Goal: Task Accomplishment & Management: Use online tool/utility

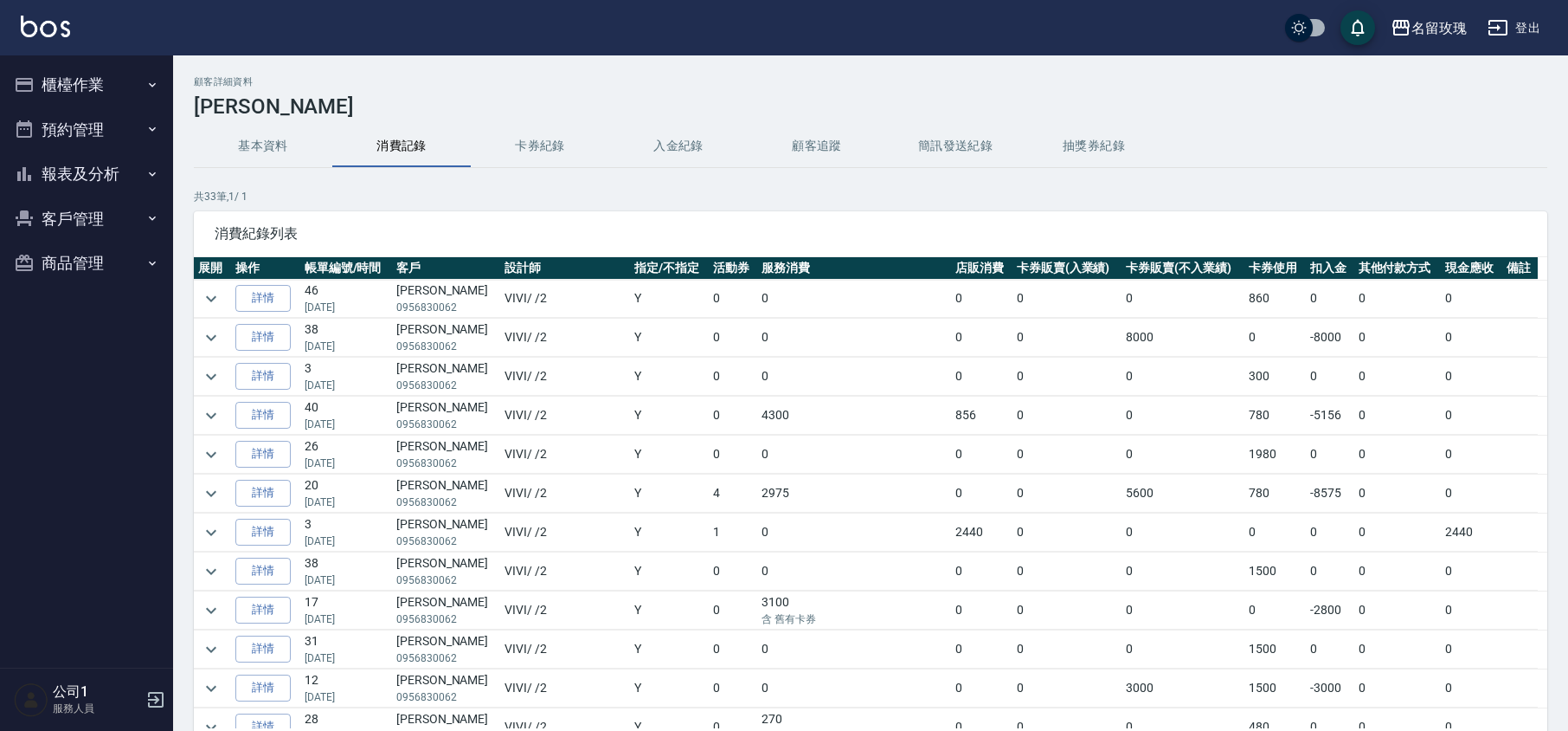
click at [69, 84] on button "櫃檯作業" at bounding box center [86, 84] width 159 height 45
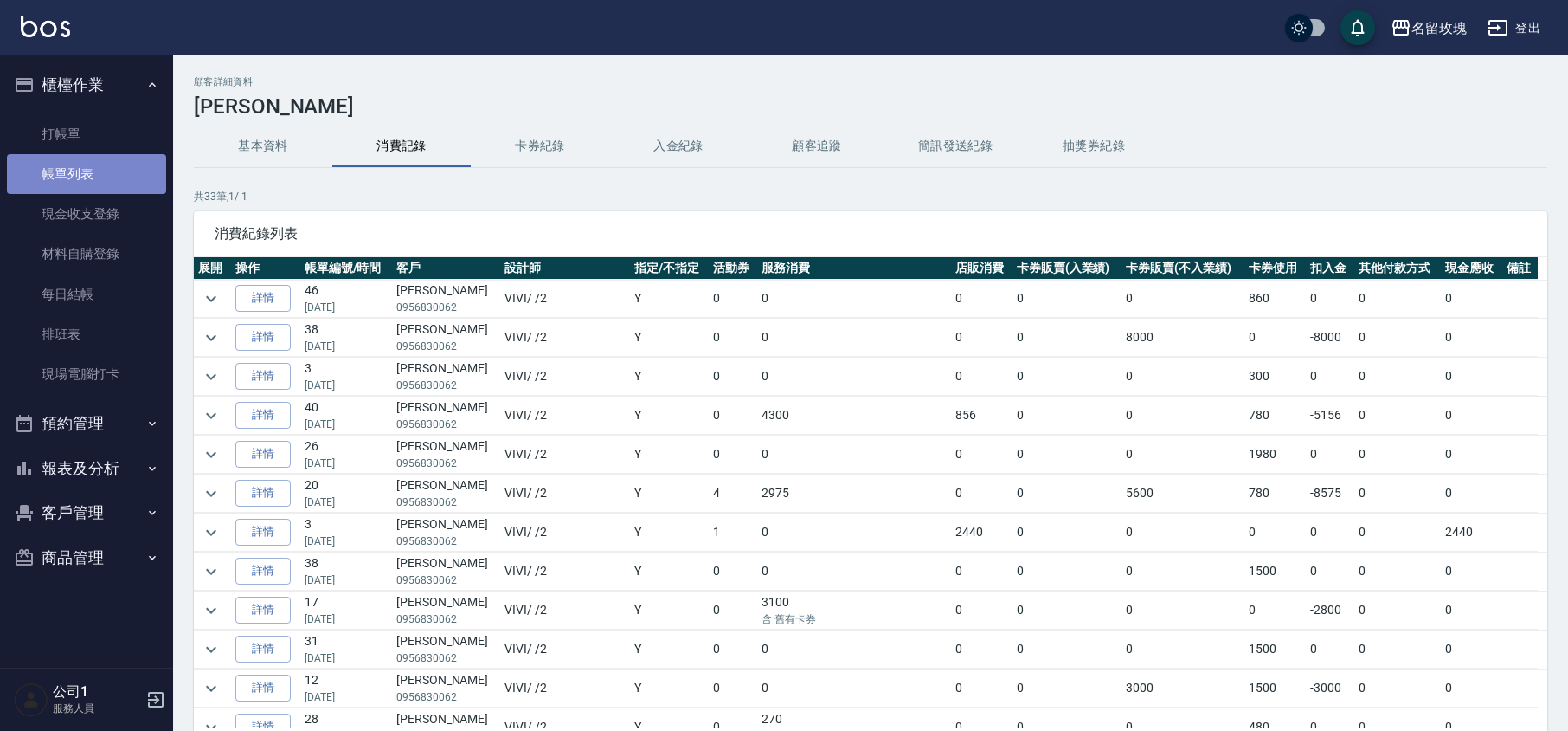
click at [73, 174] on link "帳單列表" at bounding box center [86, 174] width 159 height 39
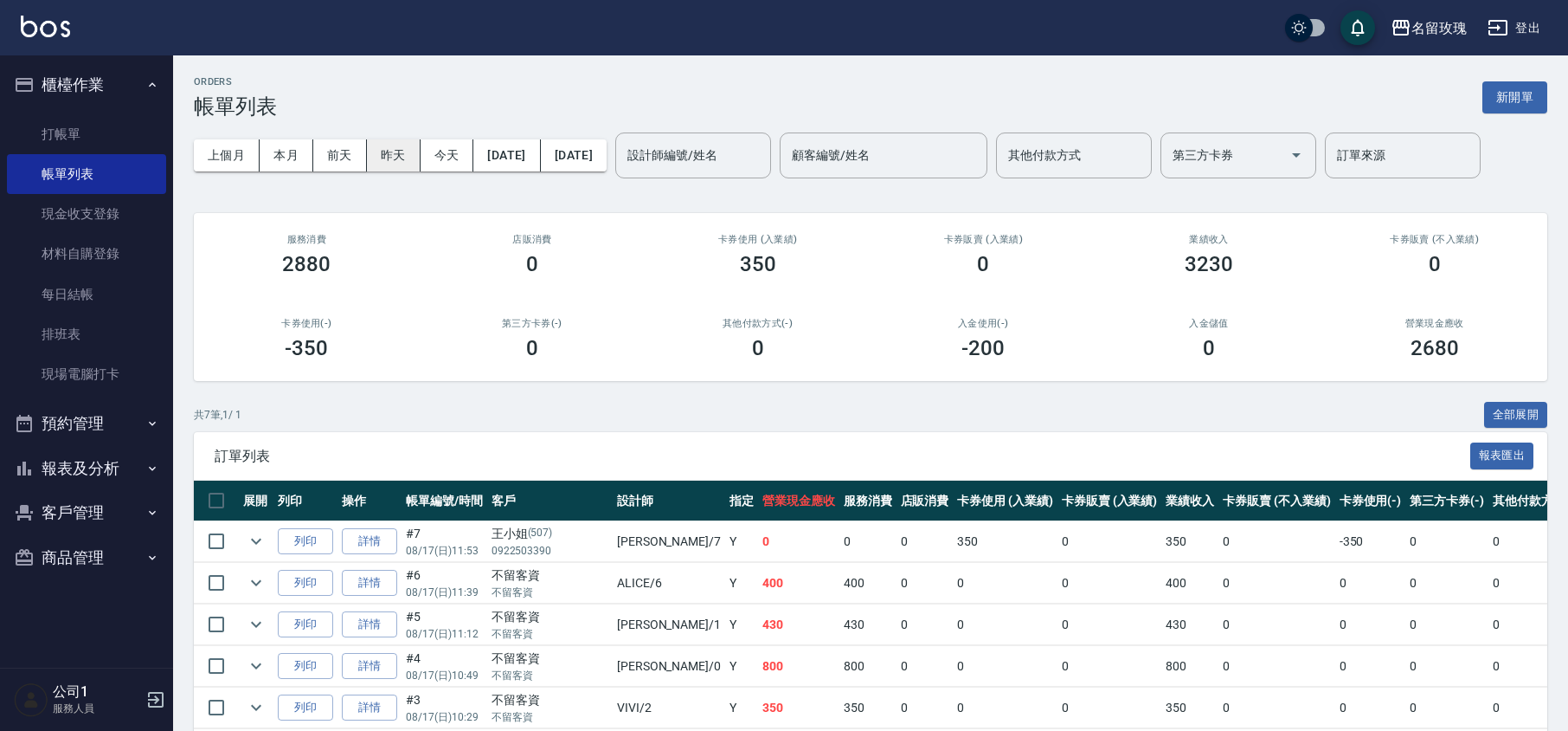
click at [395, 151] on button "昨天" at bounding box center [393, 156] width 53 height 32
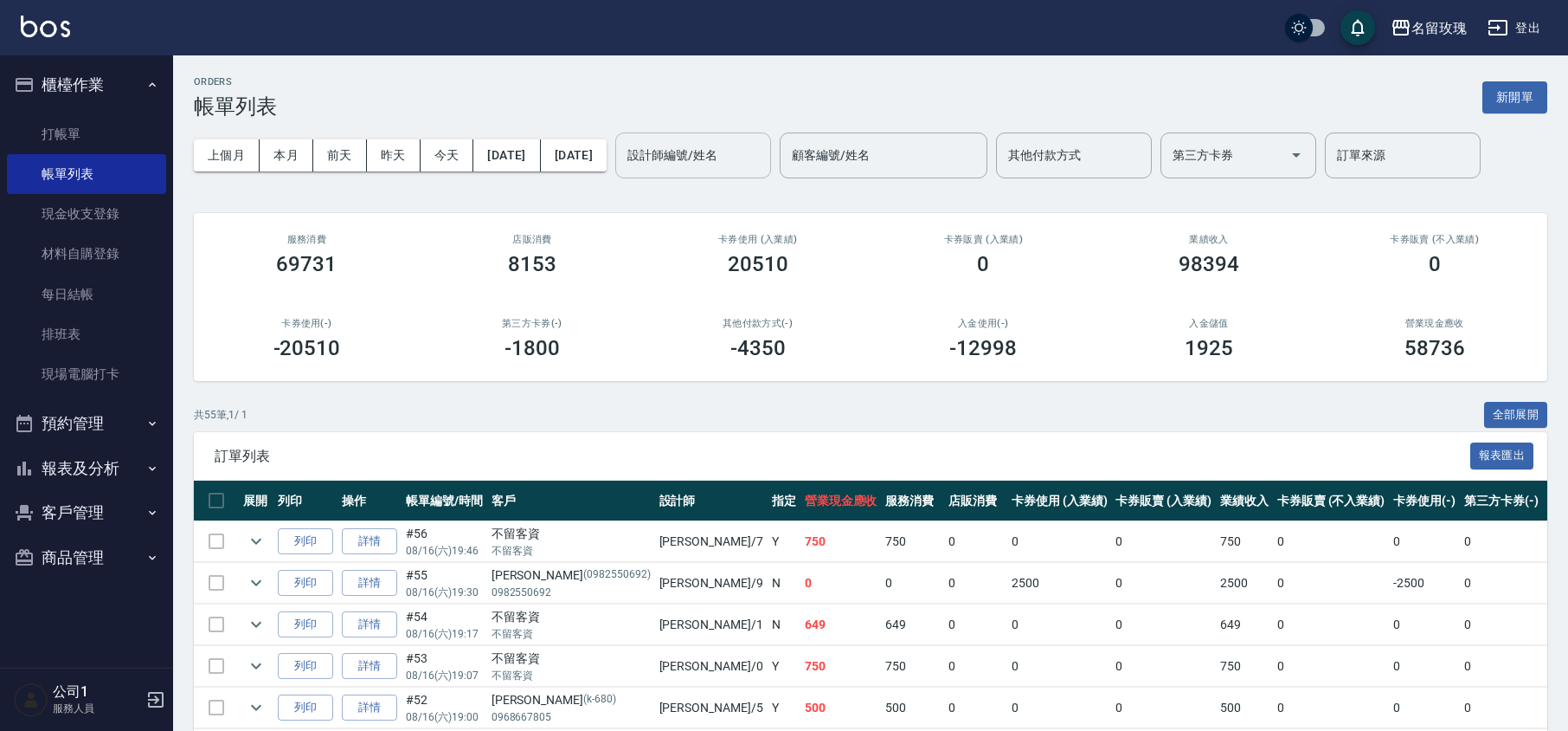
click at [706, 170] on div "設計師編號/姓名" at bounding box center [693, 155] width 156 height 46
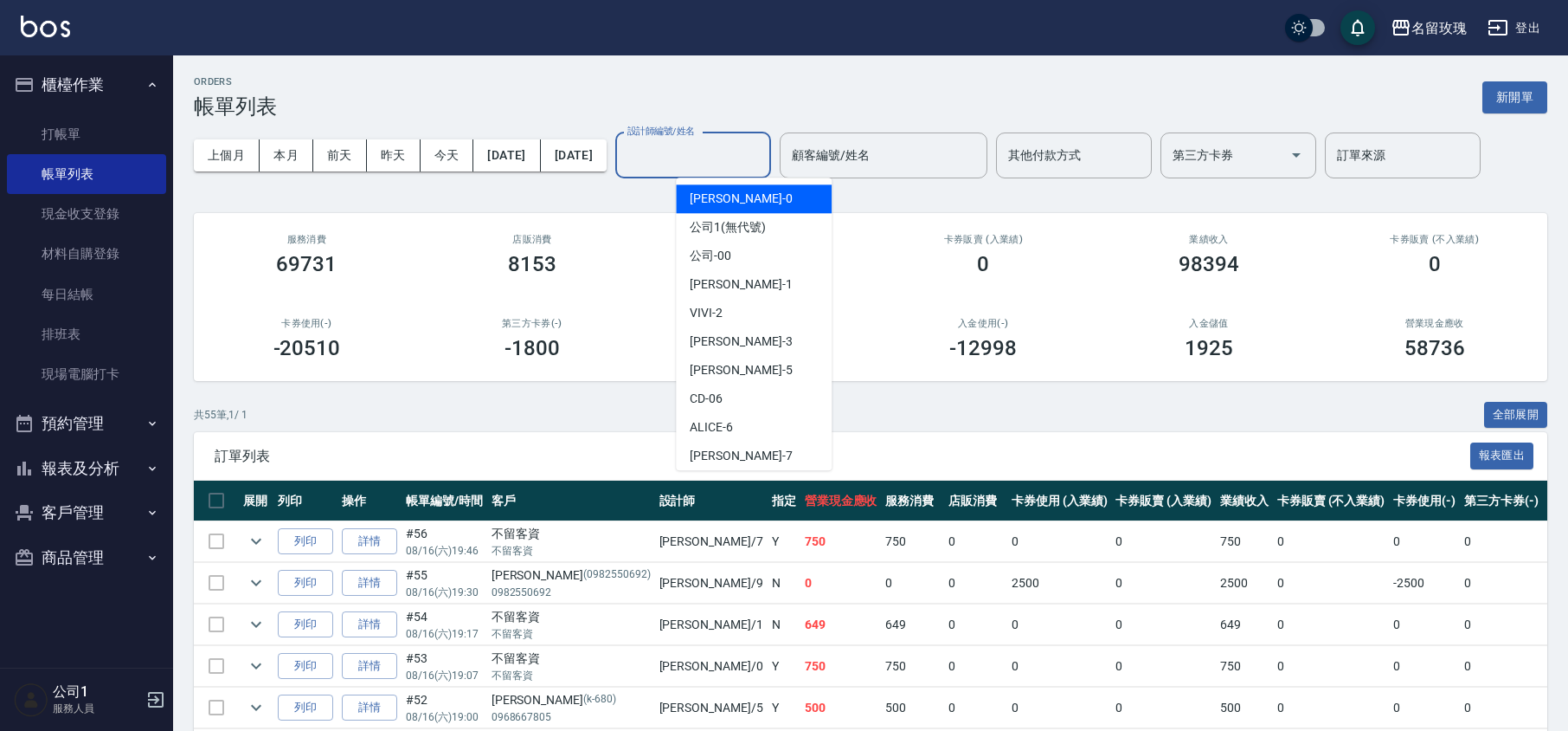
type input "ㄉ"
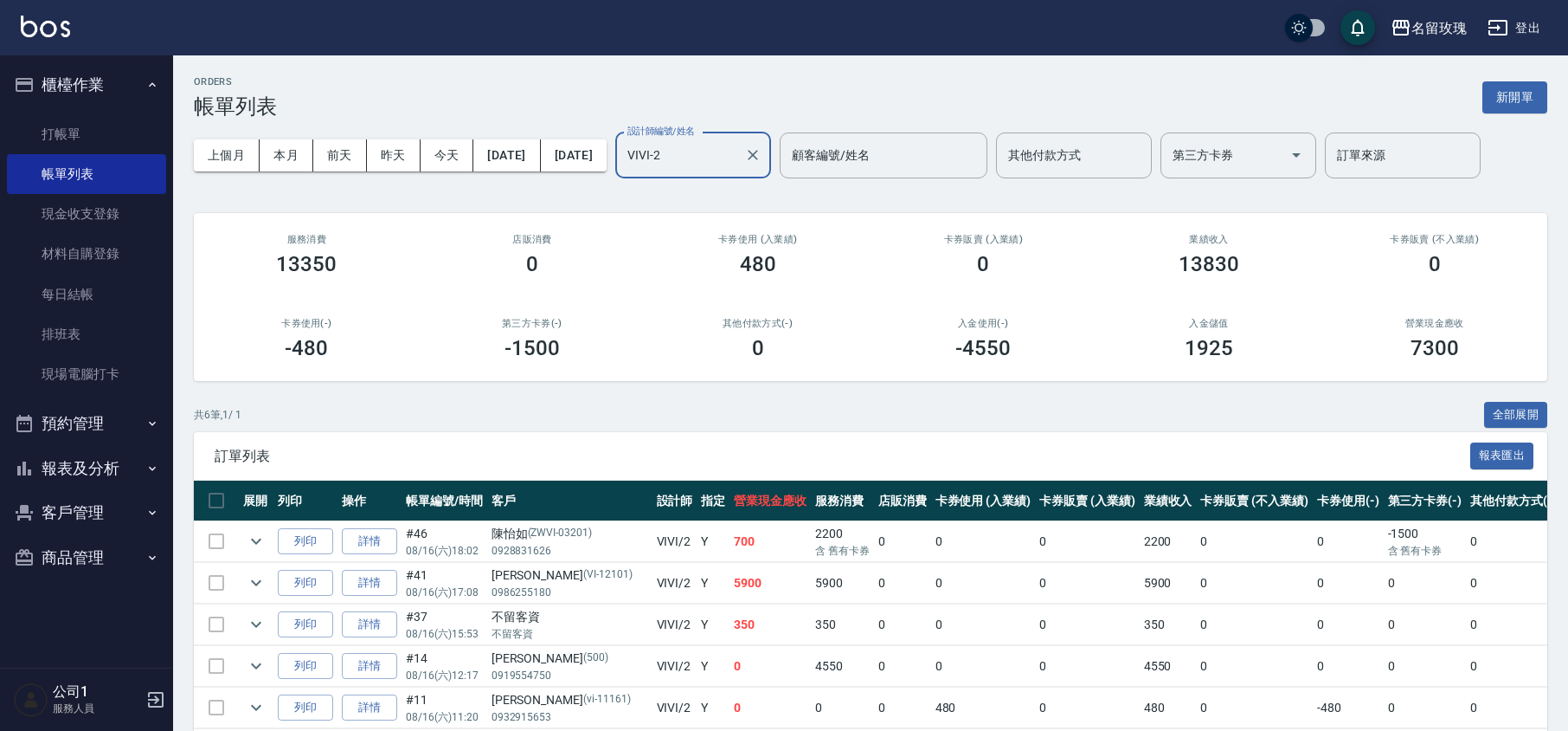
type input "VIVI-2"
drag, startPoint x: 521, startPoint y: 656, endPoint x: 492, endPoint y: 653, distance: 29.2
click at [492, 653] on div "[PERSON_NAME] (500)" at bounding box center [569, 658] width 157 height 18
click at [500, 652] on div "[PERSON_NAME] (500)" at bounding box center [569, 658] width 157 height 18
click at [383, 669] on link "詳情" at bounding box center [369, 666] width 55 height 27
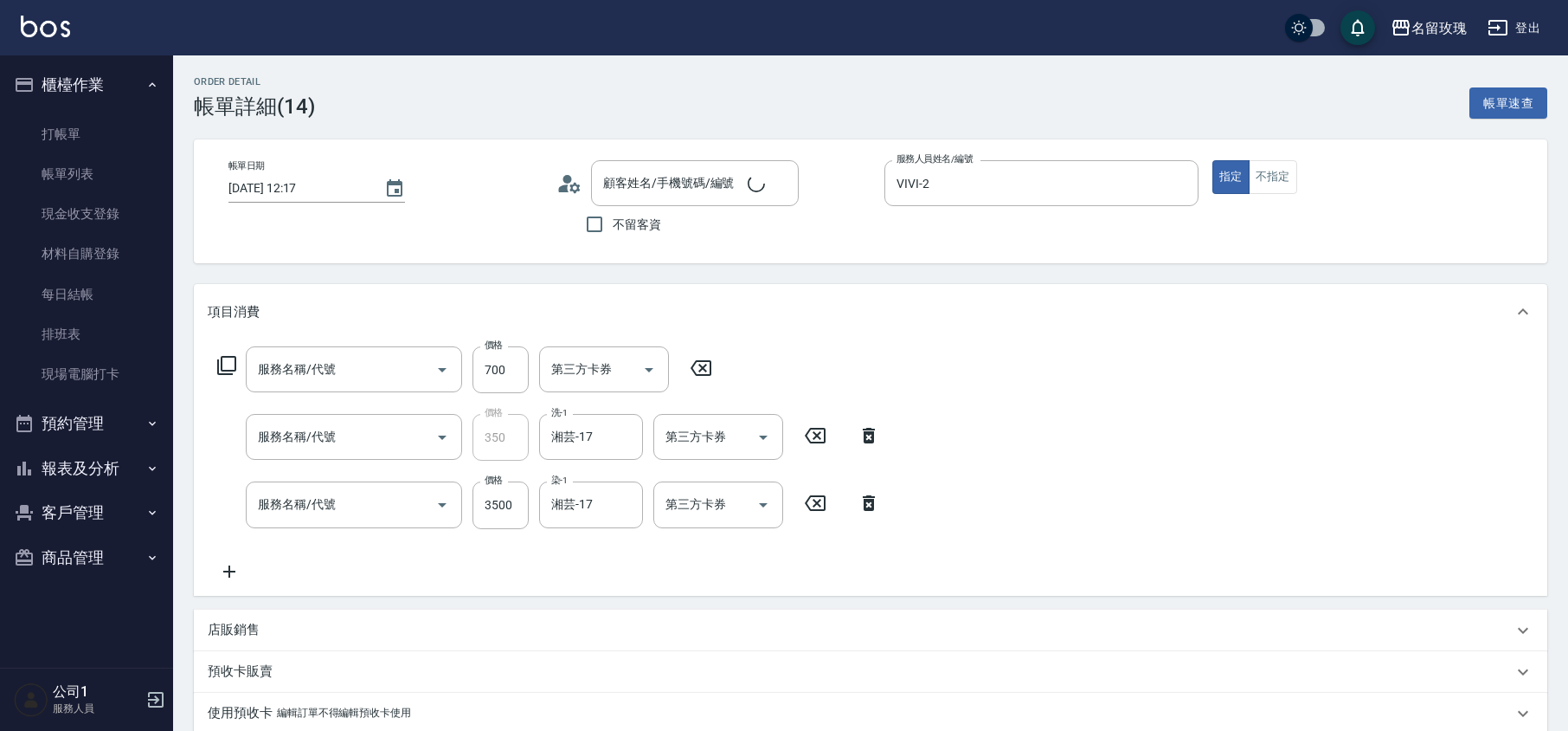
type input "[DATE] 12:17"
type input "VIVI-2"
type input "[PERSON_NAME]/0919554750/500"
type input "剪髮(307)"
type input "洗髮精油(206)"
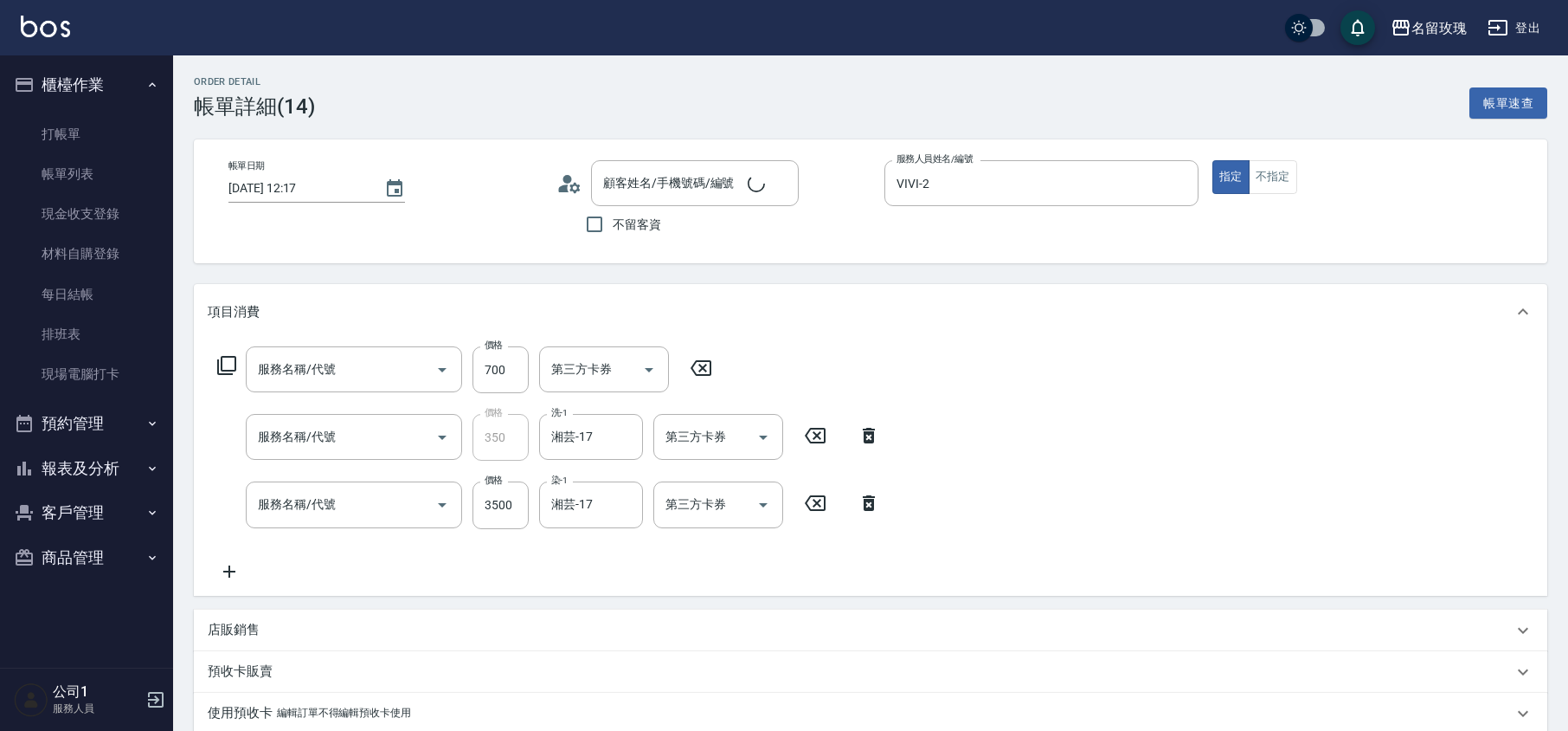
type input "染髮(506)"
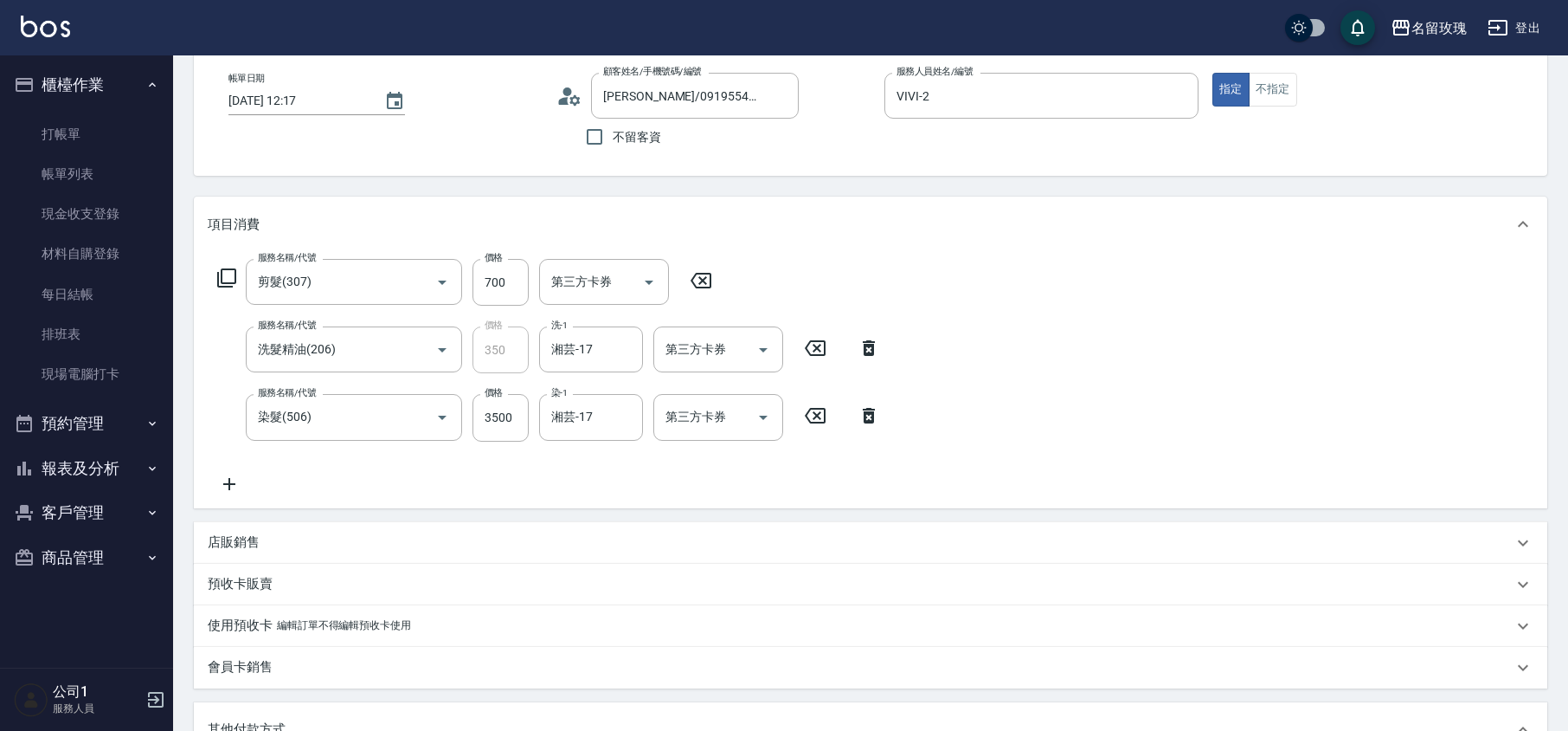
scroll to position [230, 0]
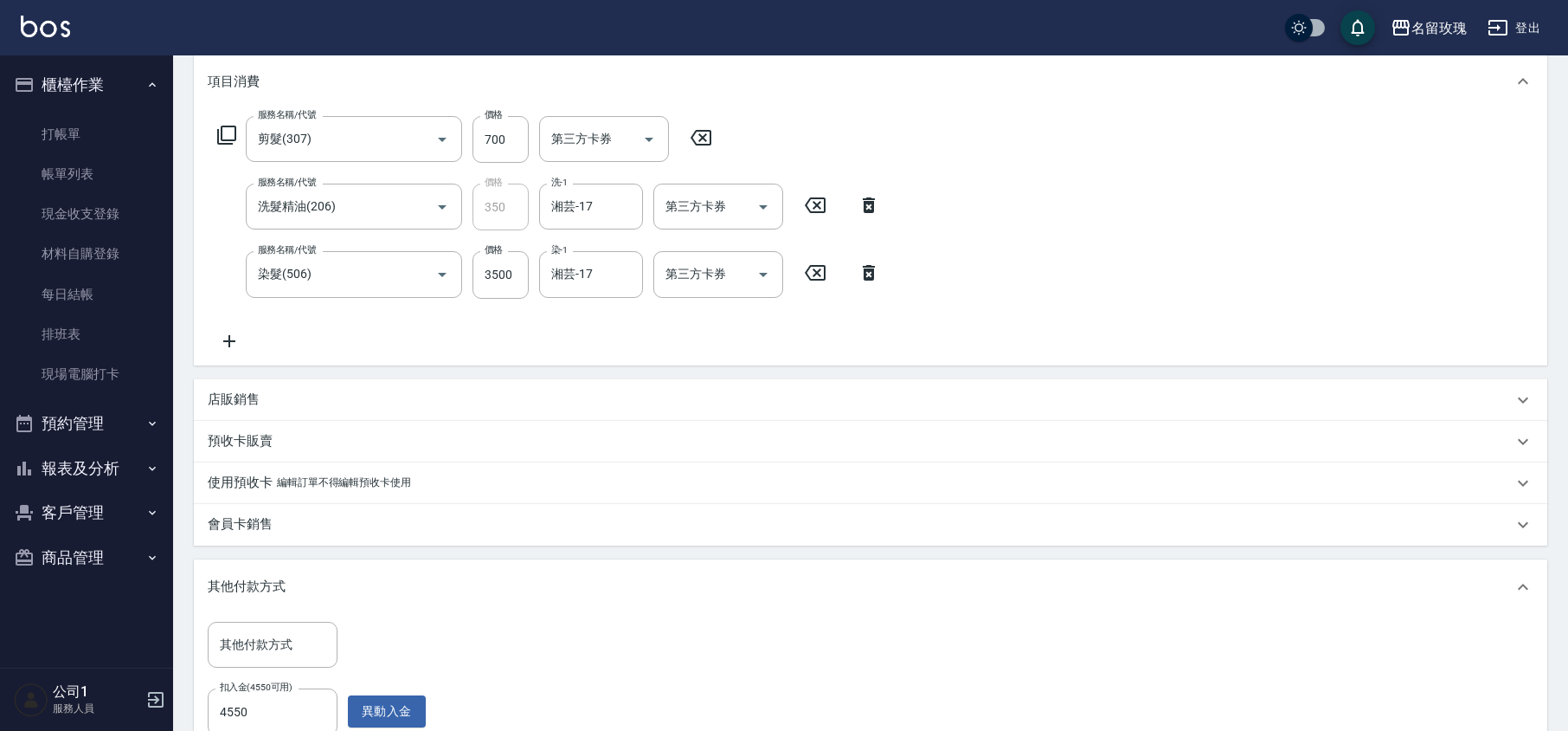
click at [336, 485] on p "編輯訂單不得編輯預收卡使用" at bounding box center [343, 482] width 134 height 18
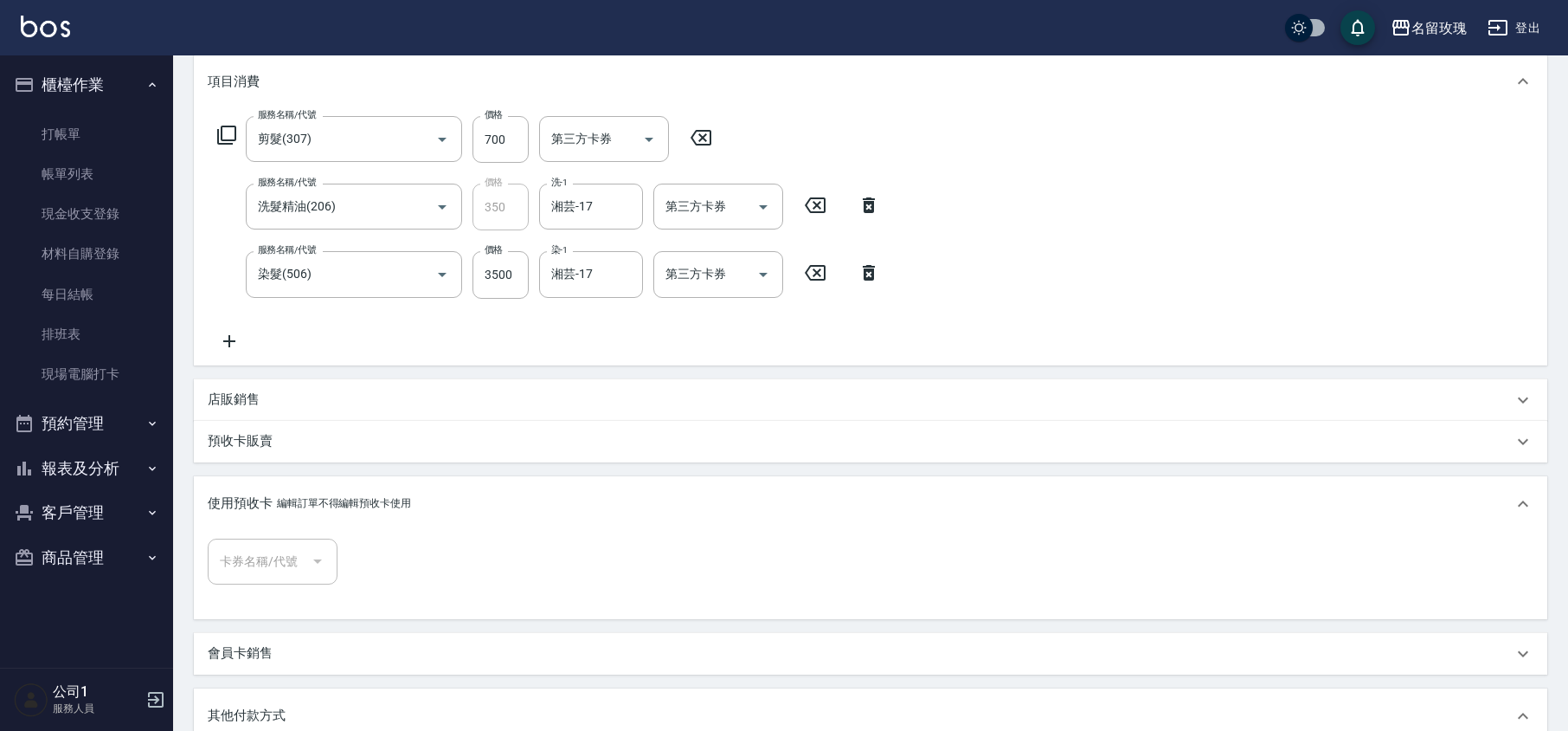
click at [320, 492] on div "使用預收卡 編輯訂單不得編輯預收卡使用" at bounding box center [870, 504] width 1353 height 55
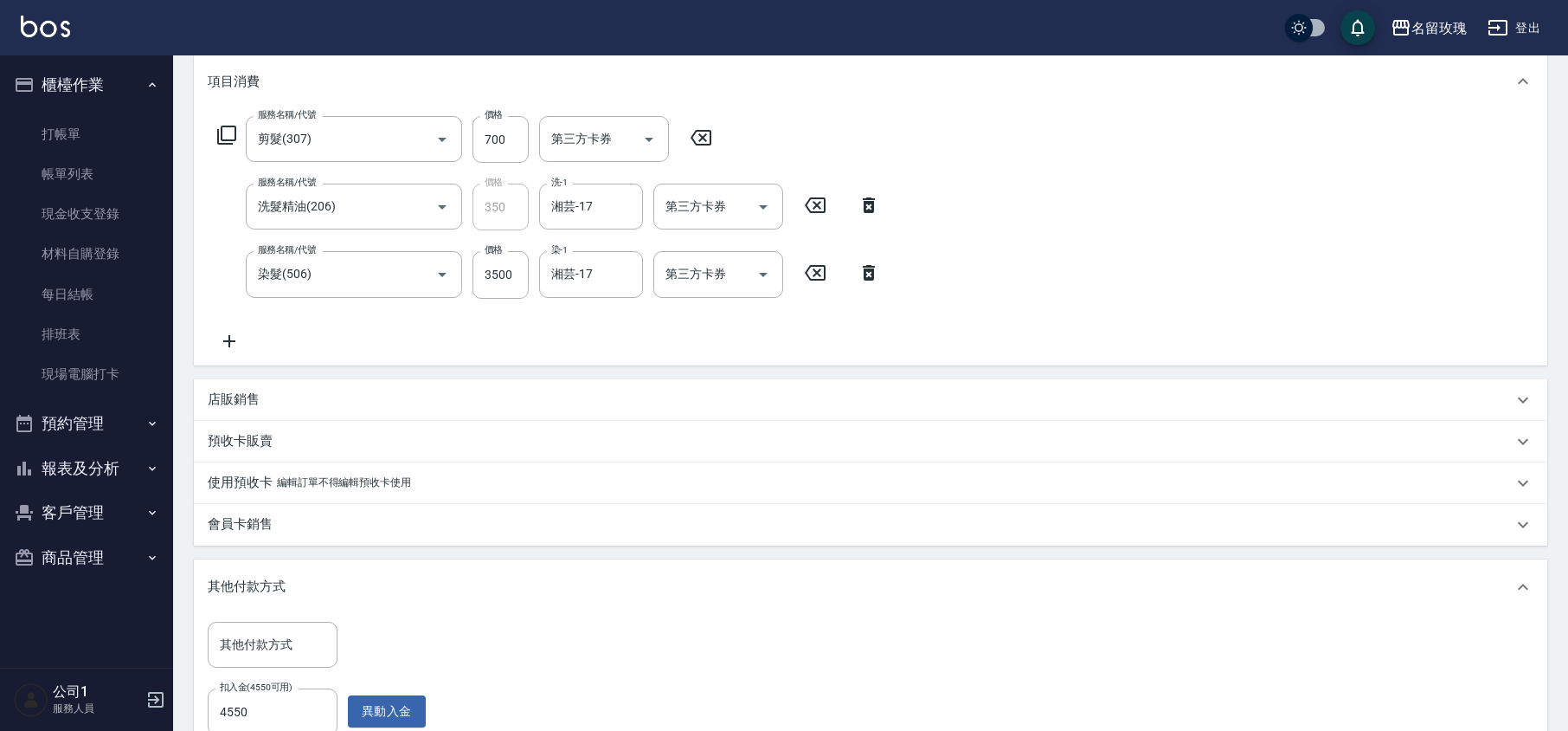
click at [261, 528] on p "會員卡銷售" at bounding box center [239, 524] width 65 height 18
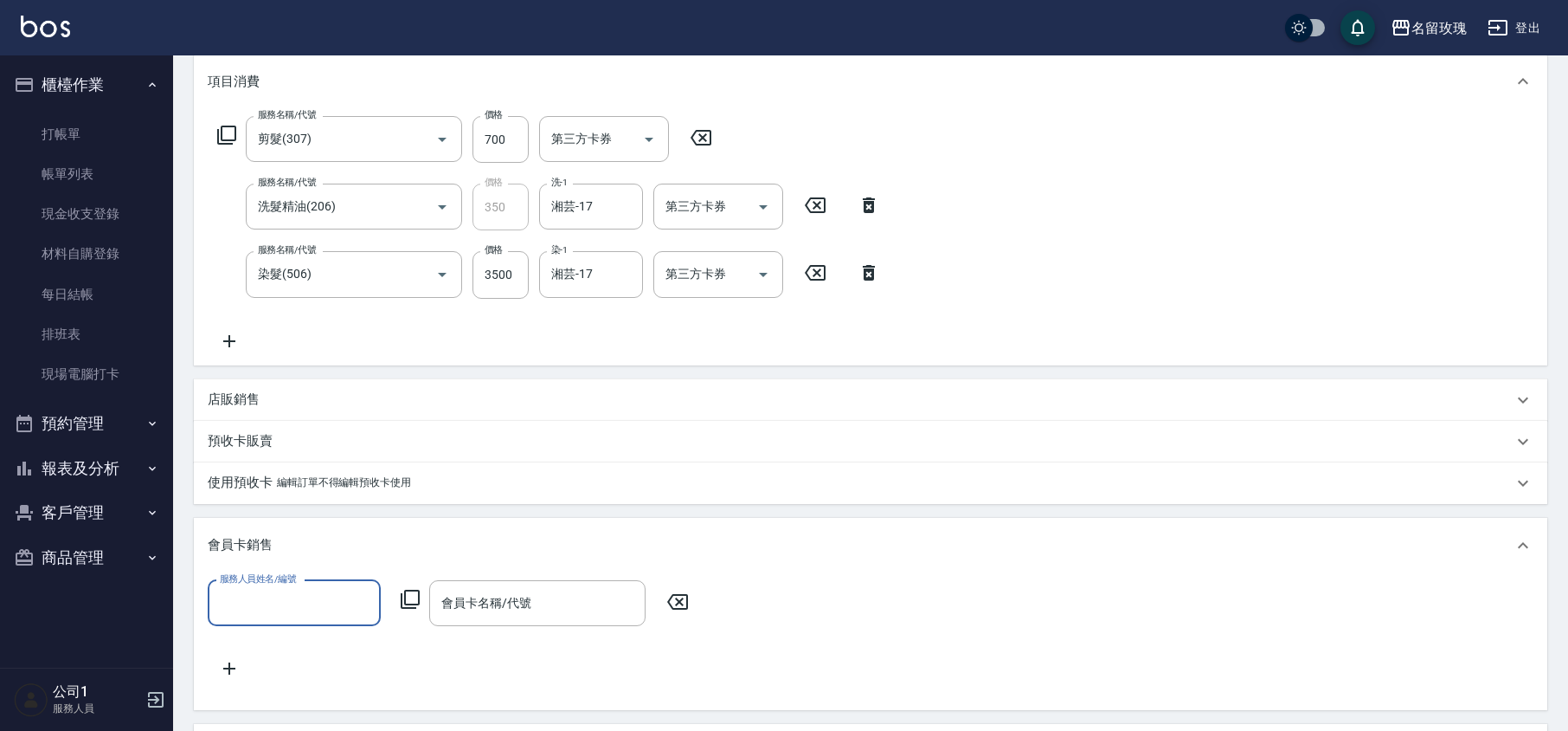
scroll to position [0, 0]
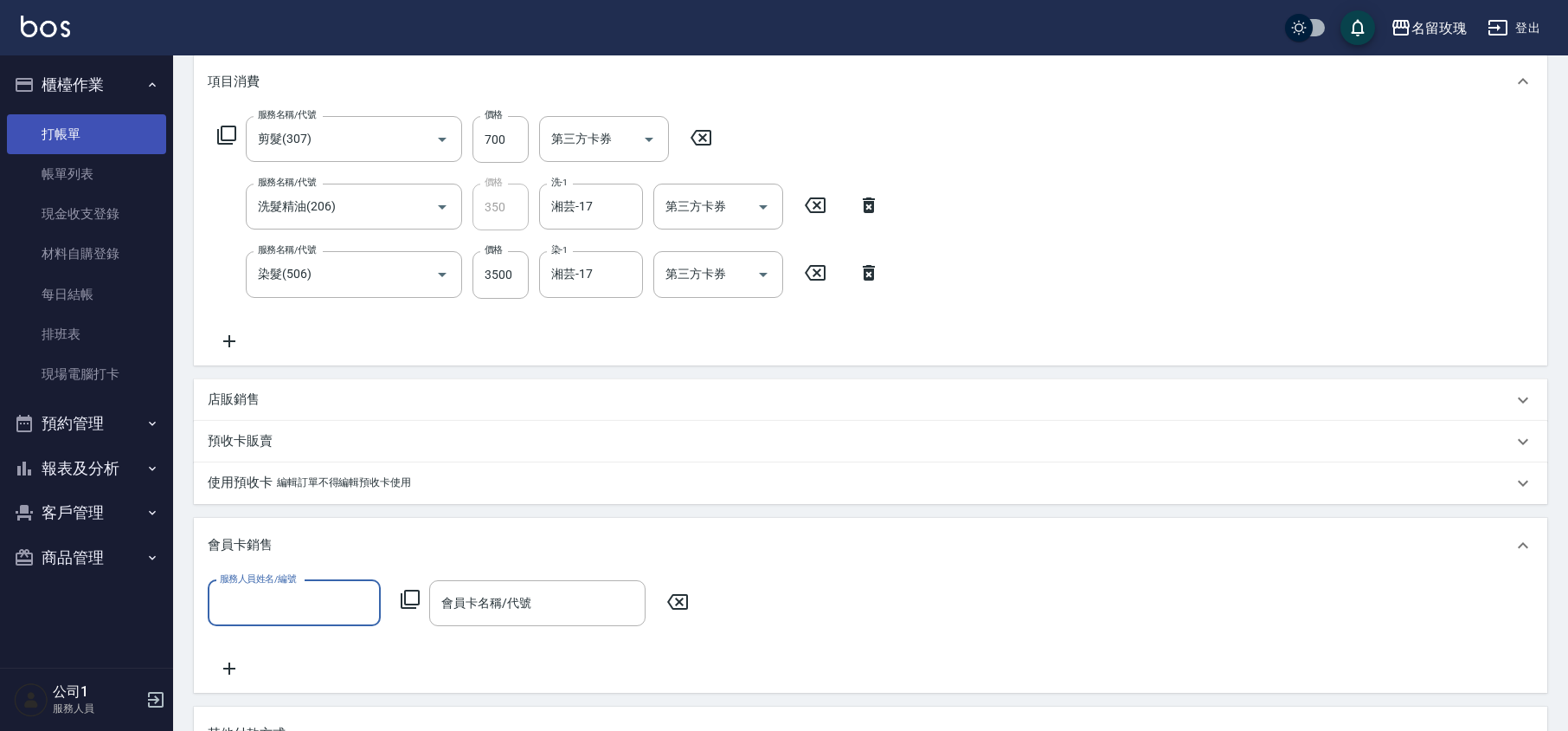
click at [64, 126] on link "打帳單" at bounding box center [86, 134] width 159 height 39
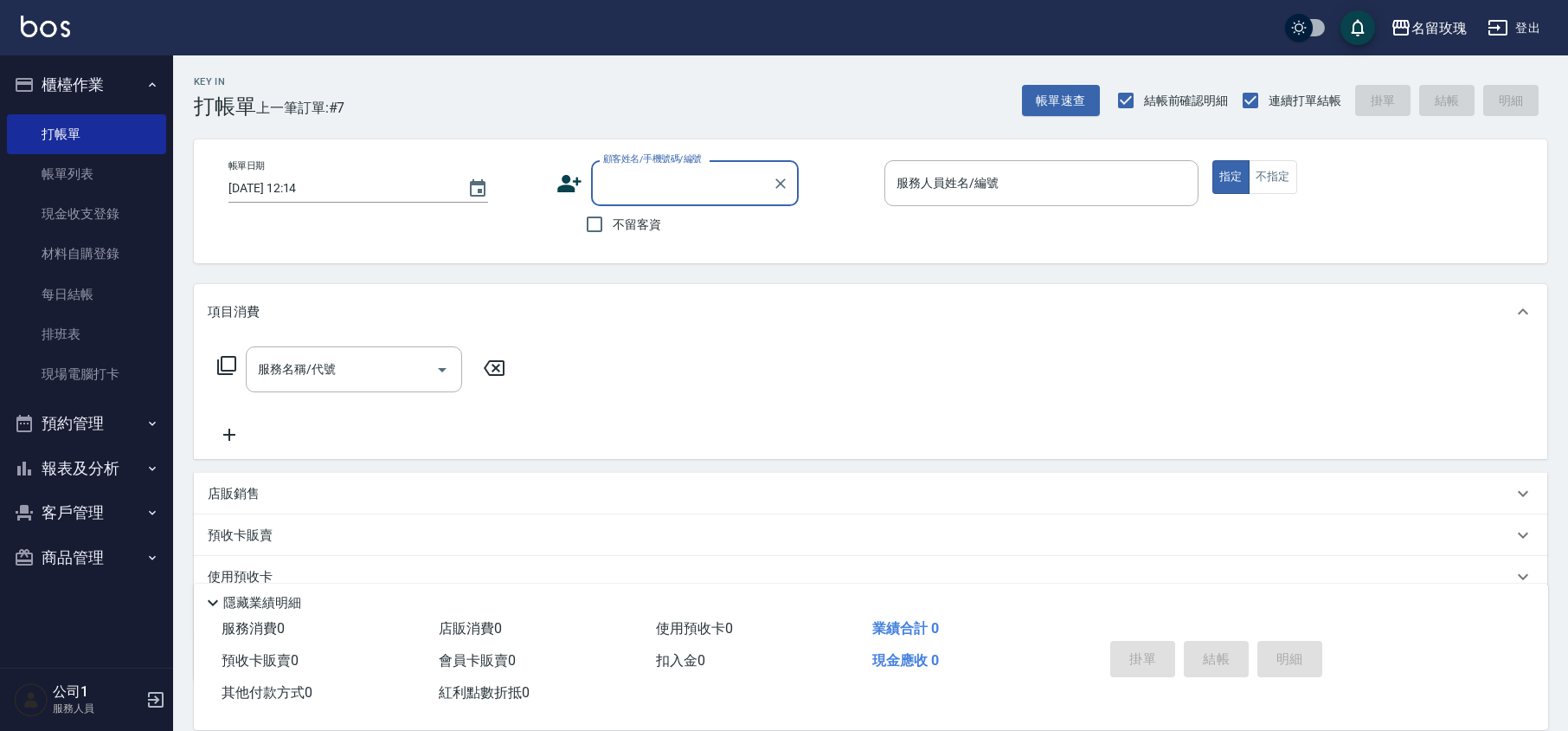
click at [637, 220] on span "不留客資" at bounding box center [637, 224] width 49 height 18
click at [612, 220] on input "不留客資" at bounding box center [595, 224] width 37 height 37
checkbox input "true"
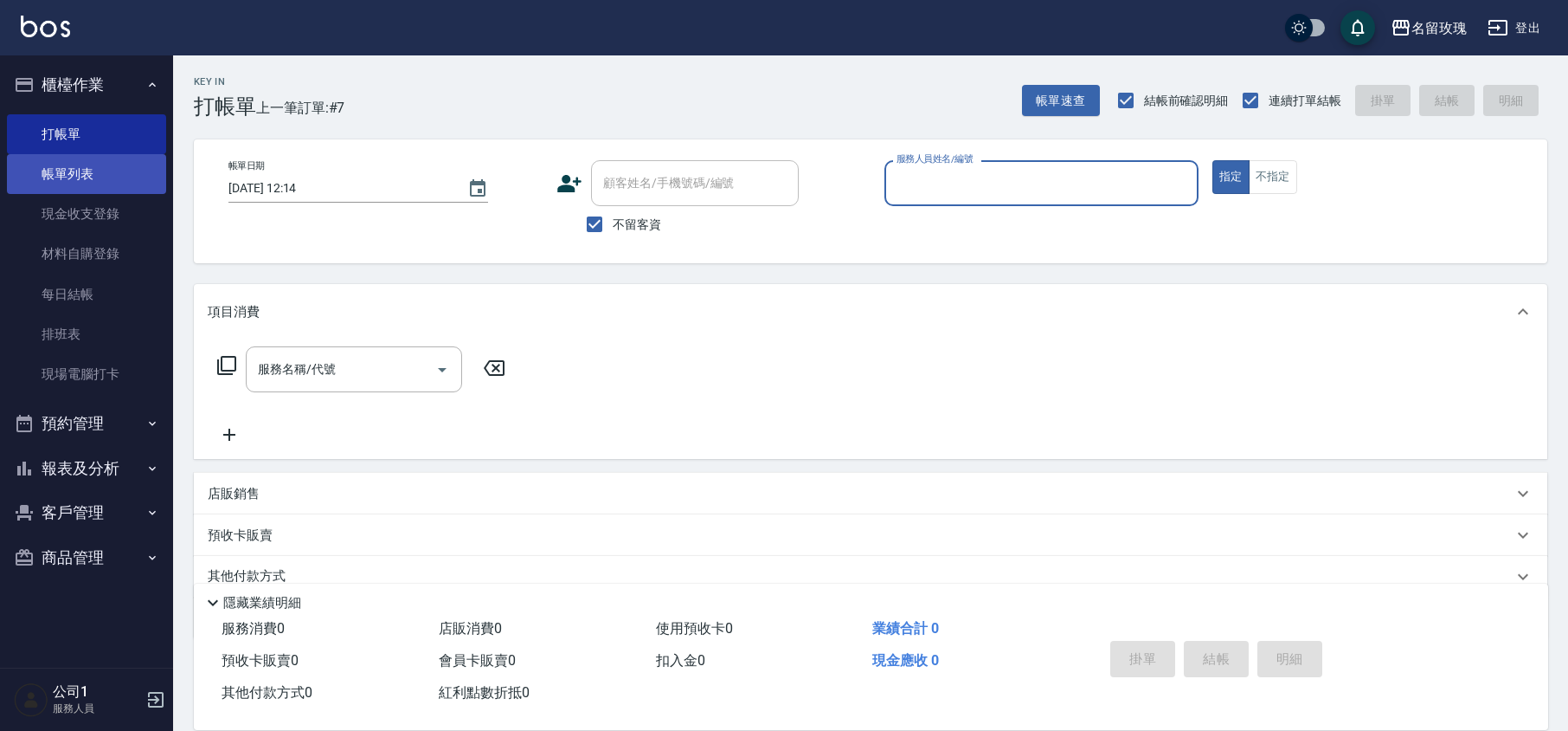
click at [61, 170] on link "帳單列表" at bounding box center [86, 174] width 159 height 39
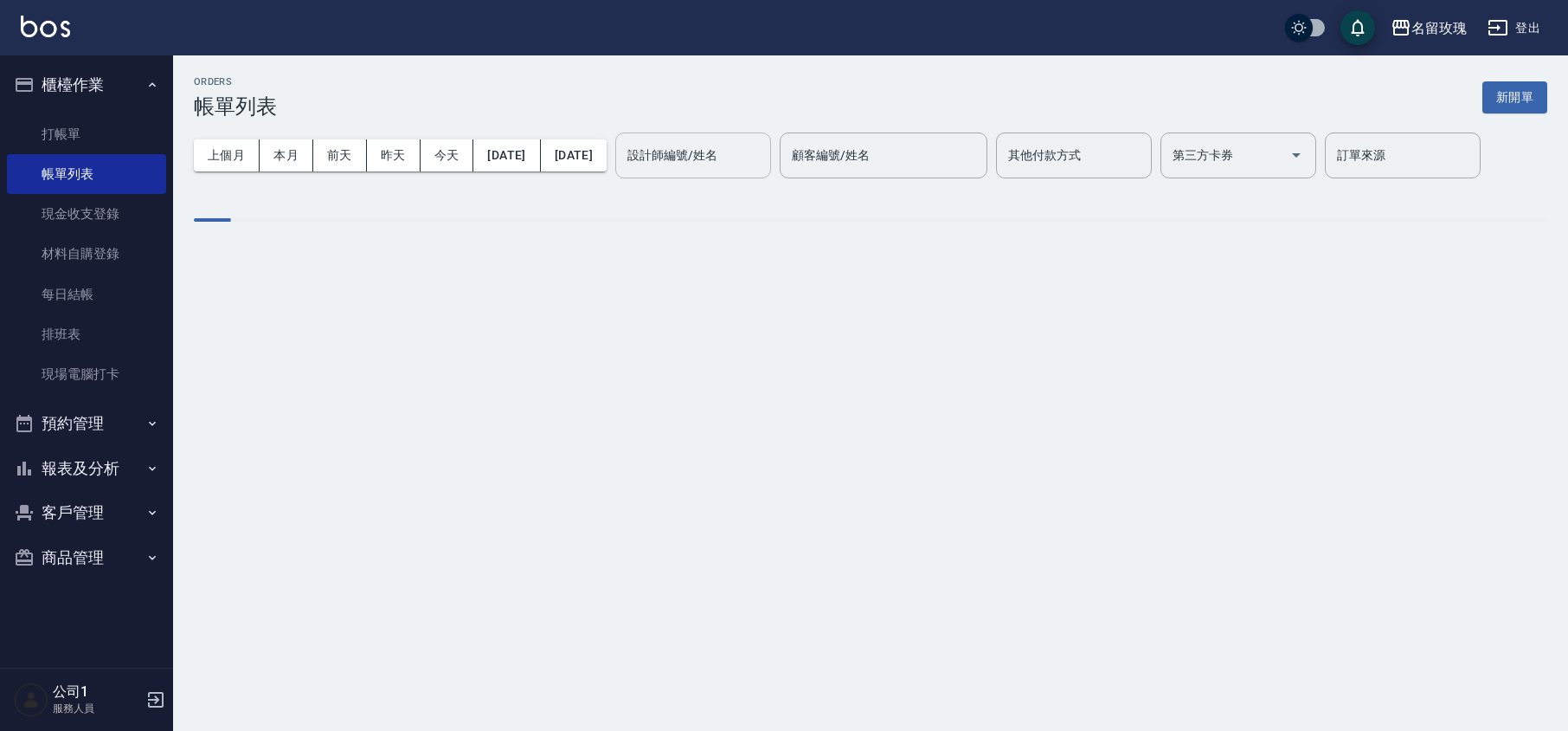
click at [729, 158] on input "設計師編號/姓名" at bounding box center [693, 156] width 141 height 30
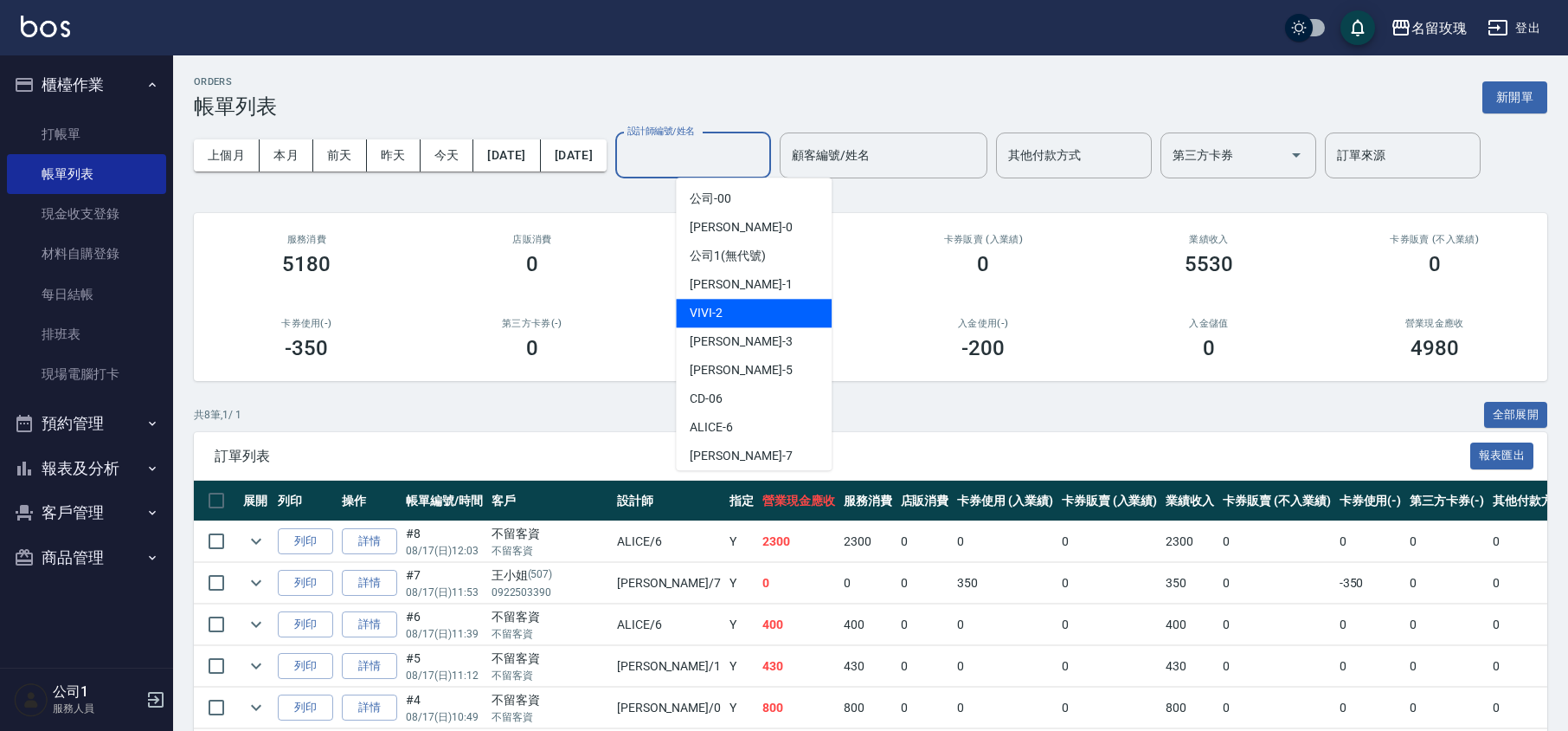
click at [773, 306] on div "VIVI -2" at bounding box center [754, 312] width 156 height 28
type input "VIVI-2"
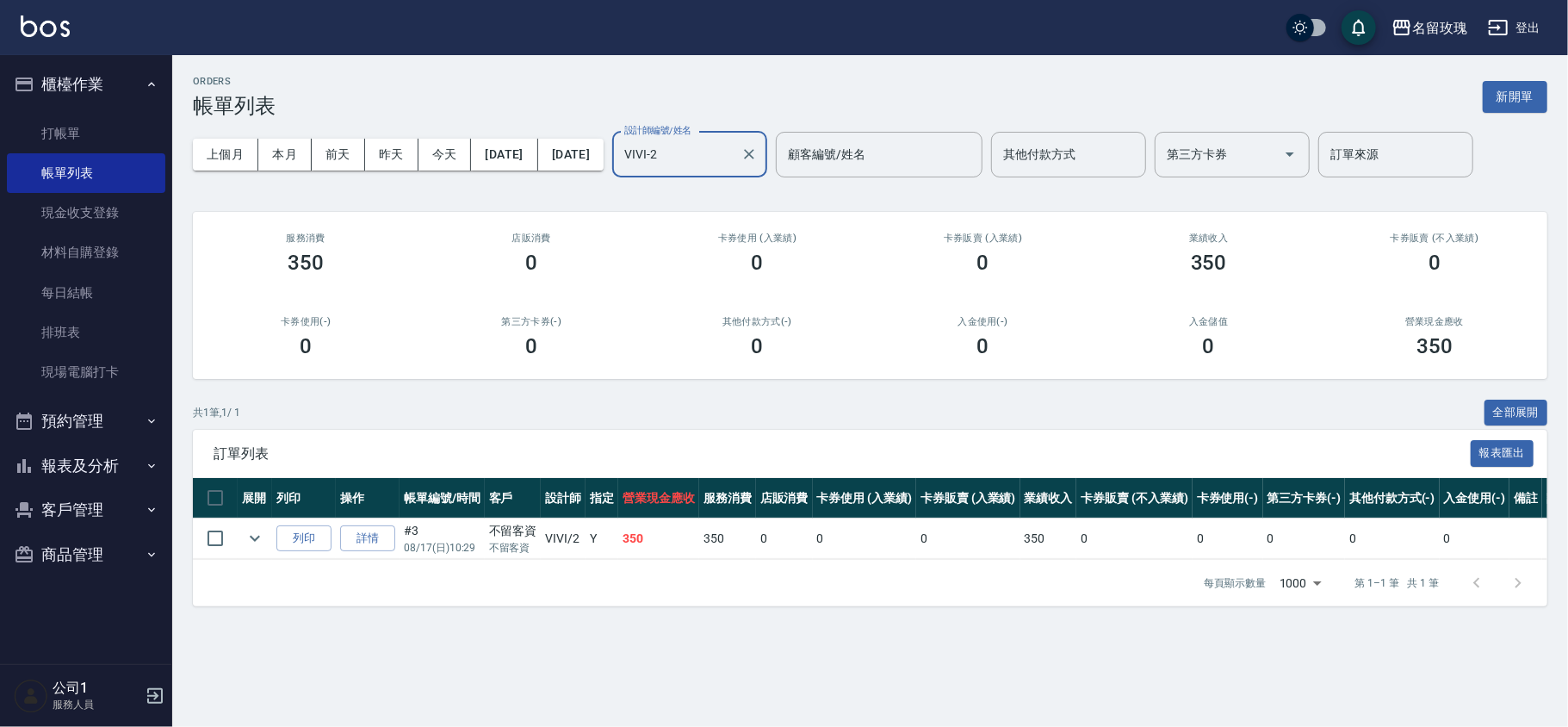
click at [35, 111] on ul "打帳單 帳單列表 現金收支登錄 材料自購登錄 每日結帳 排班表 現場電腦打卡" at bounding box center [86, 253] width 159 height 293
click at [57, 139] on link "打帳單" at bounding box center [86, 133] width 159 height 39
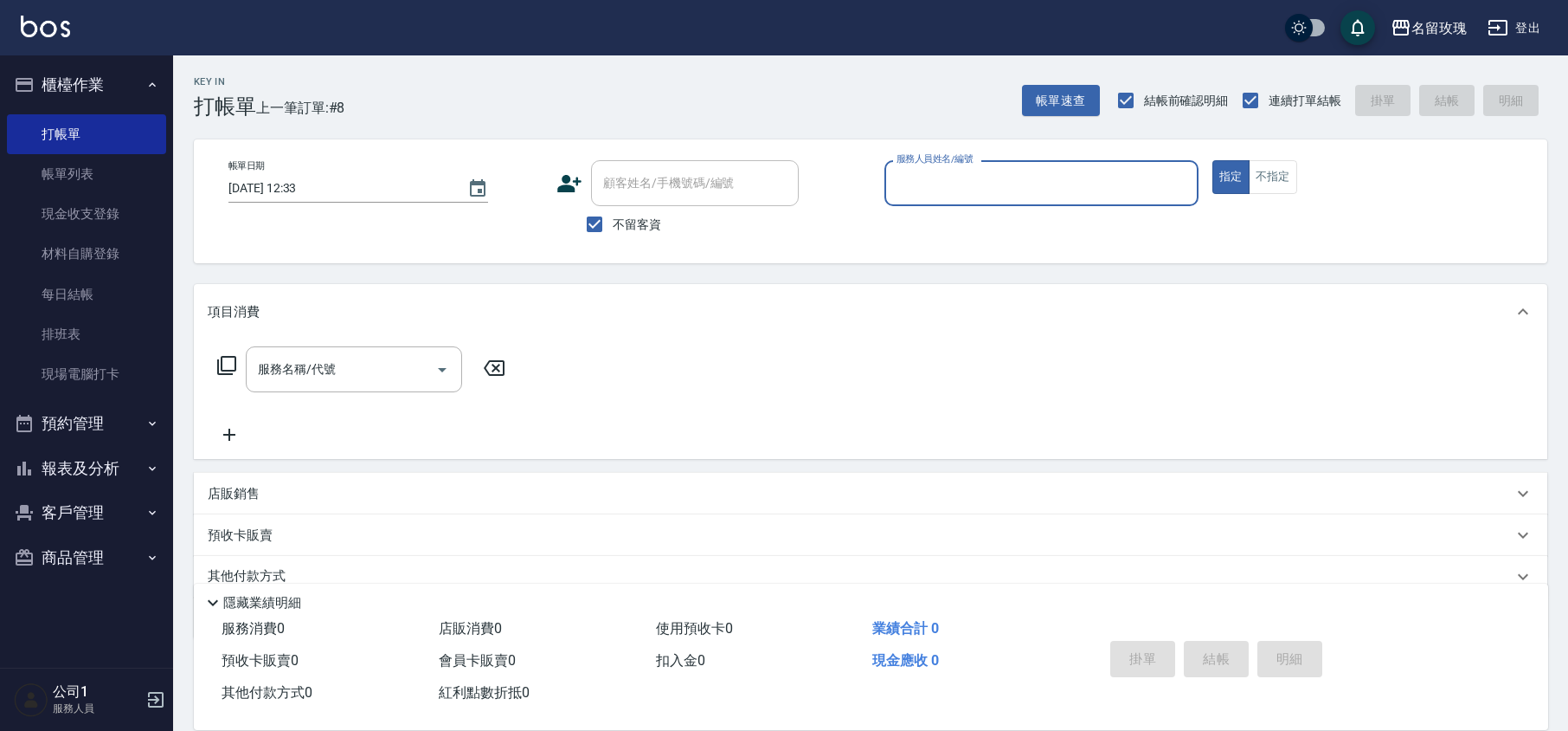
click at [1002, 189] on input "服務人員姓名/編號" at bounding box center [1041, 183] width 298 height 30
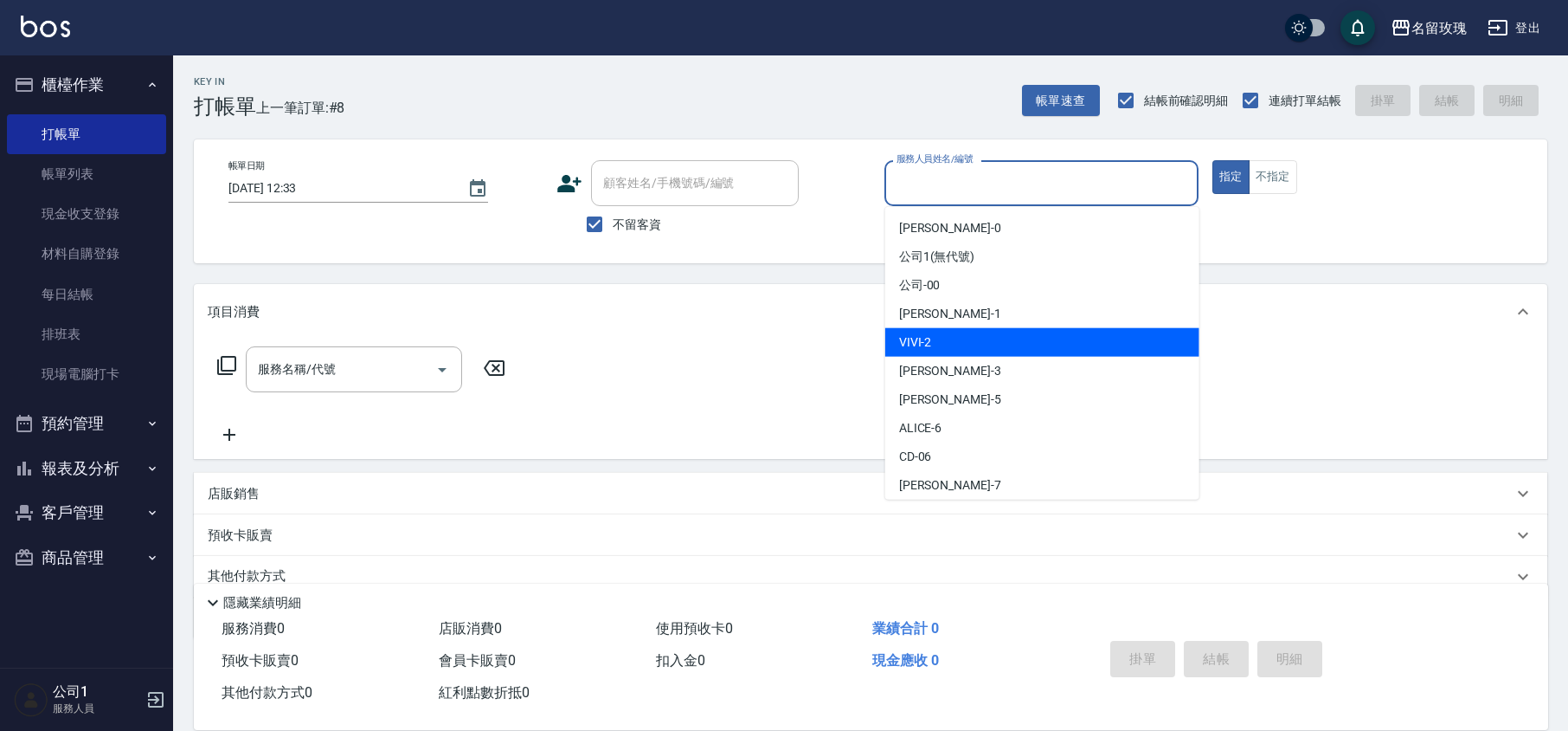
click at [957, 338] on div "VIVI -2" at bounding box center [1042, 343] width 314 height 28
type input "VIVI-2"
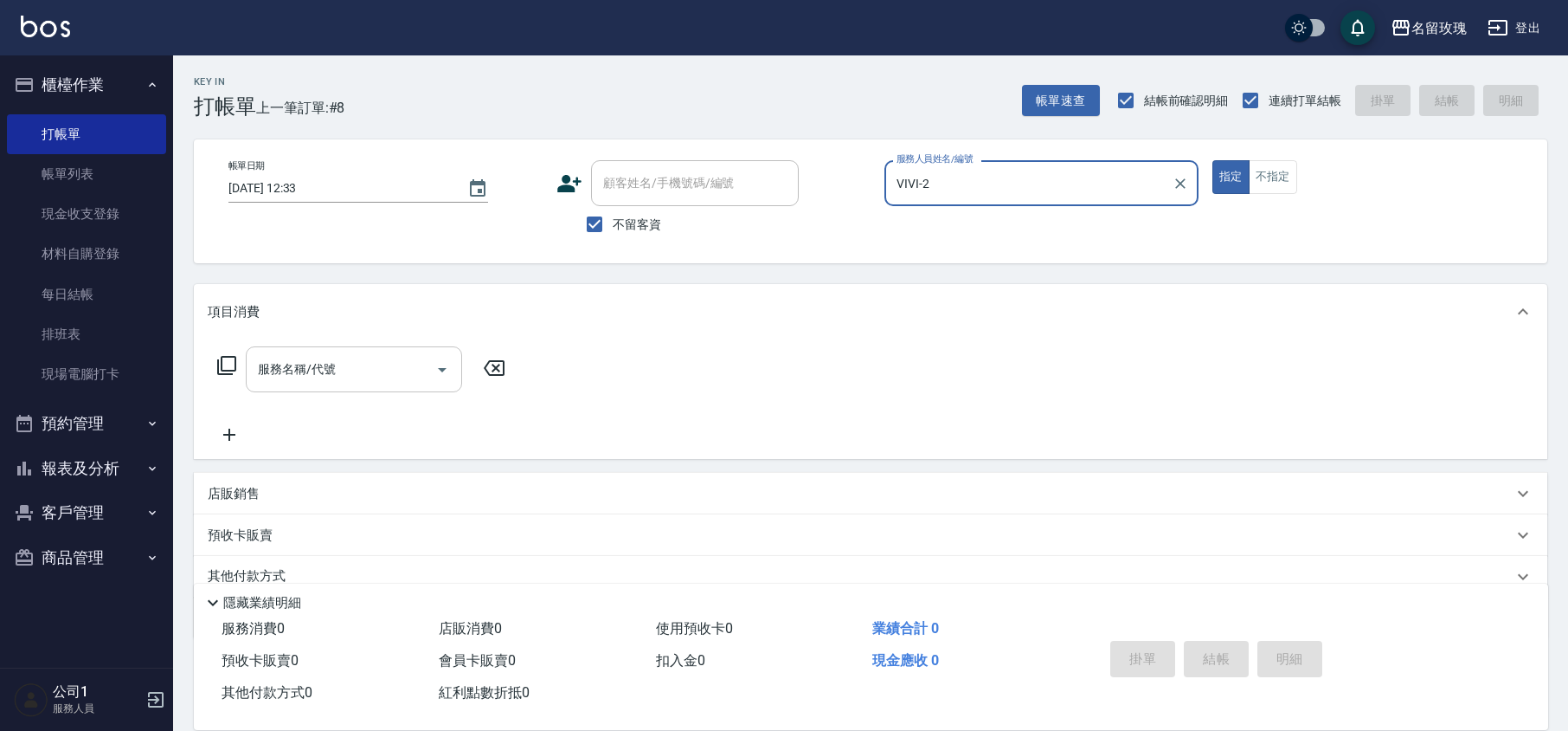
click at [322, 364] on div "服務名稱/代號 服務名稱/代號" at bounding box center [354, 369] width 217 height 46
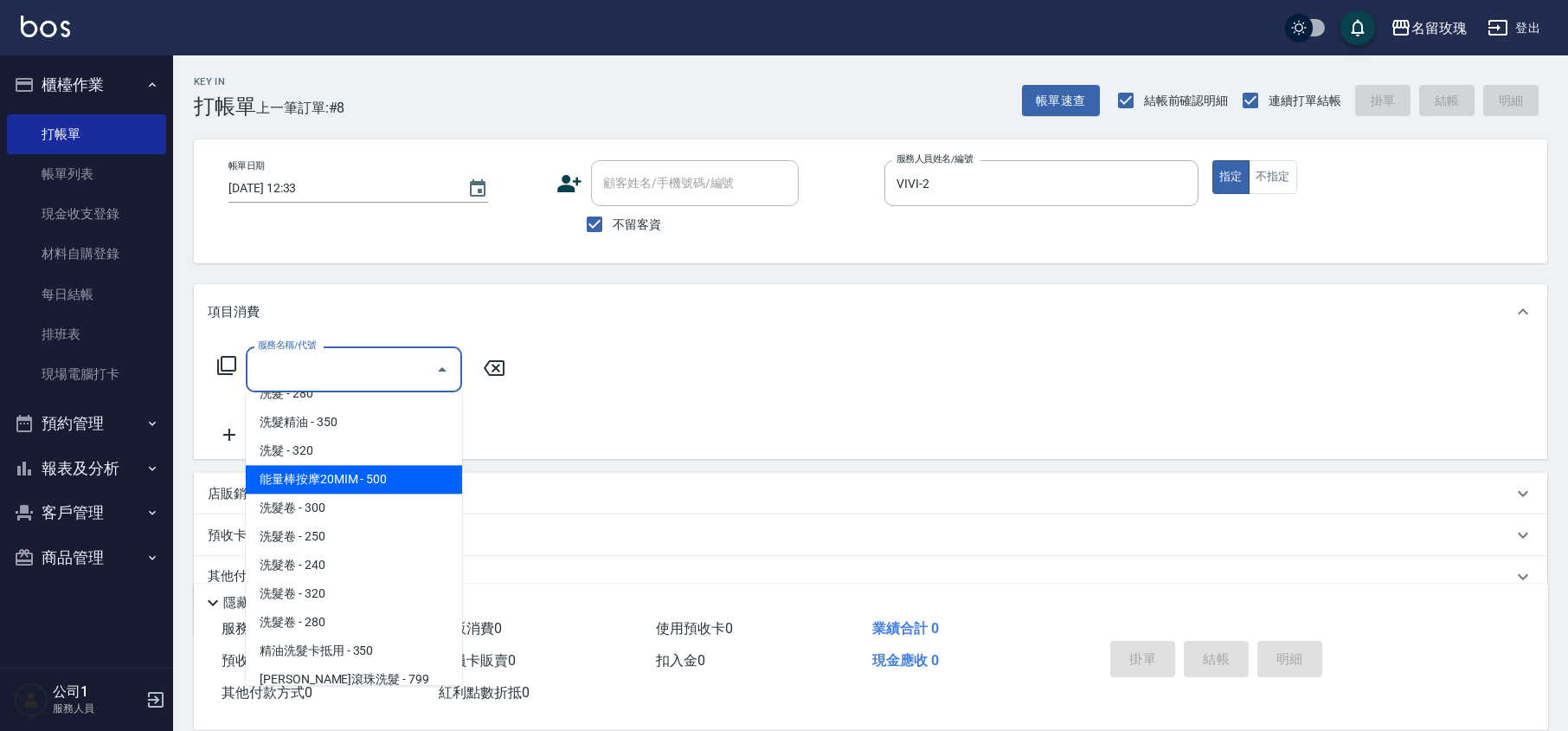
scroll to position [115, 0]
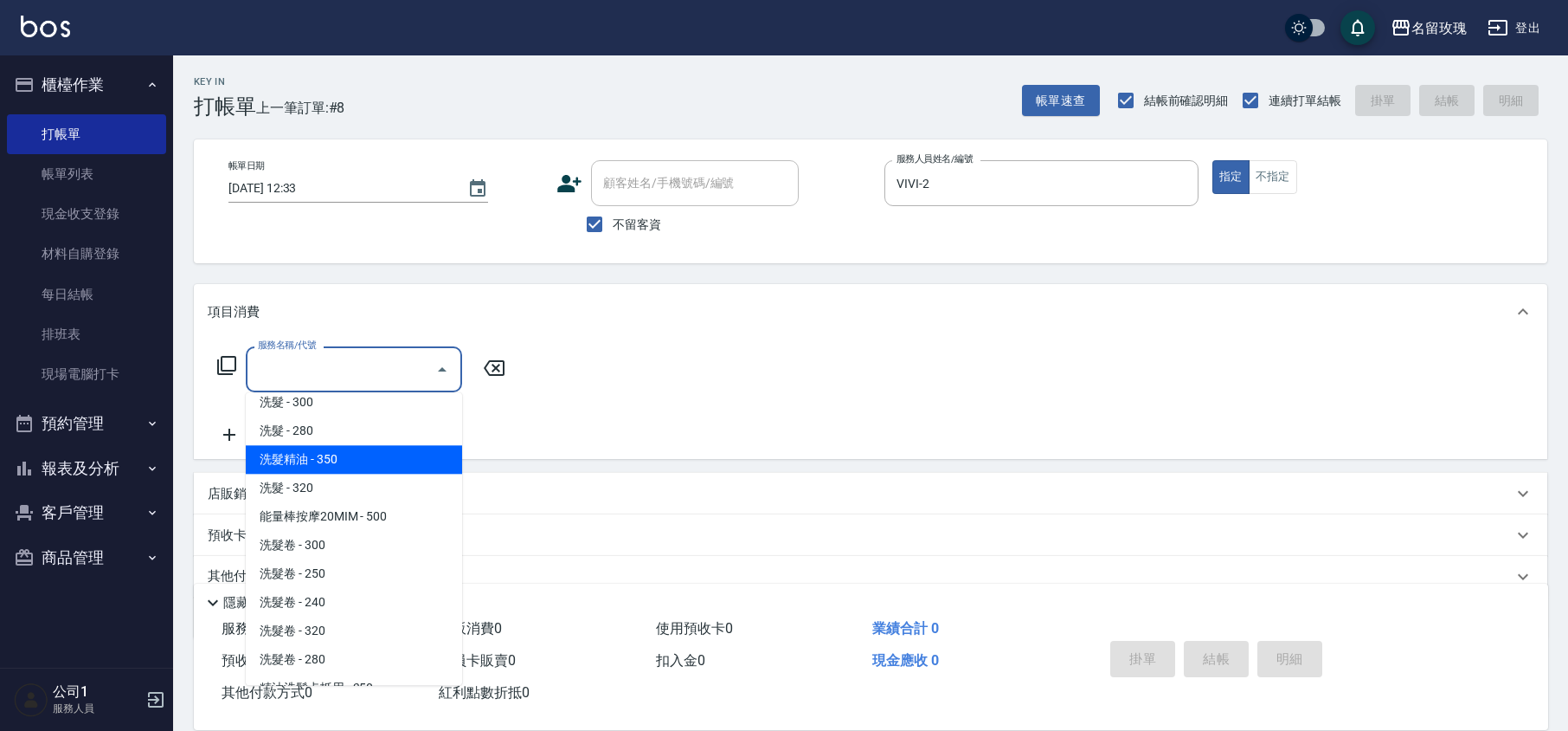
click at [336, 445] on span "洗髮精油 - 350" at bounding box center [354, 459] width 217 height 28
type input "洗髮精油(206)"
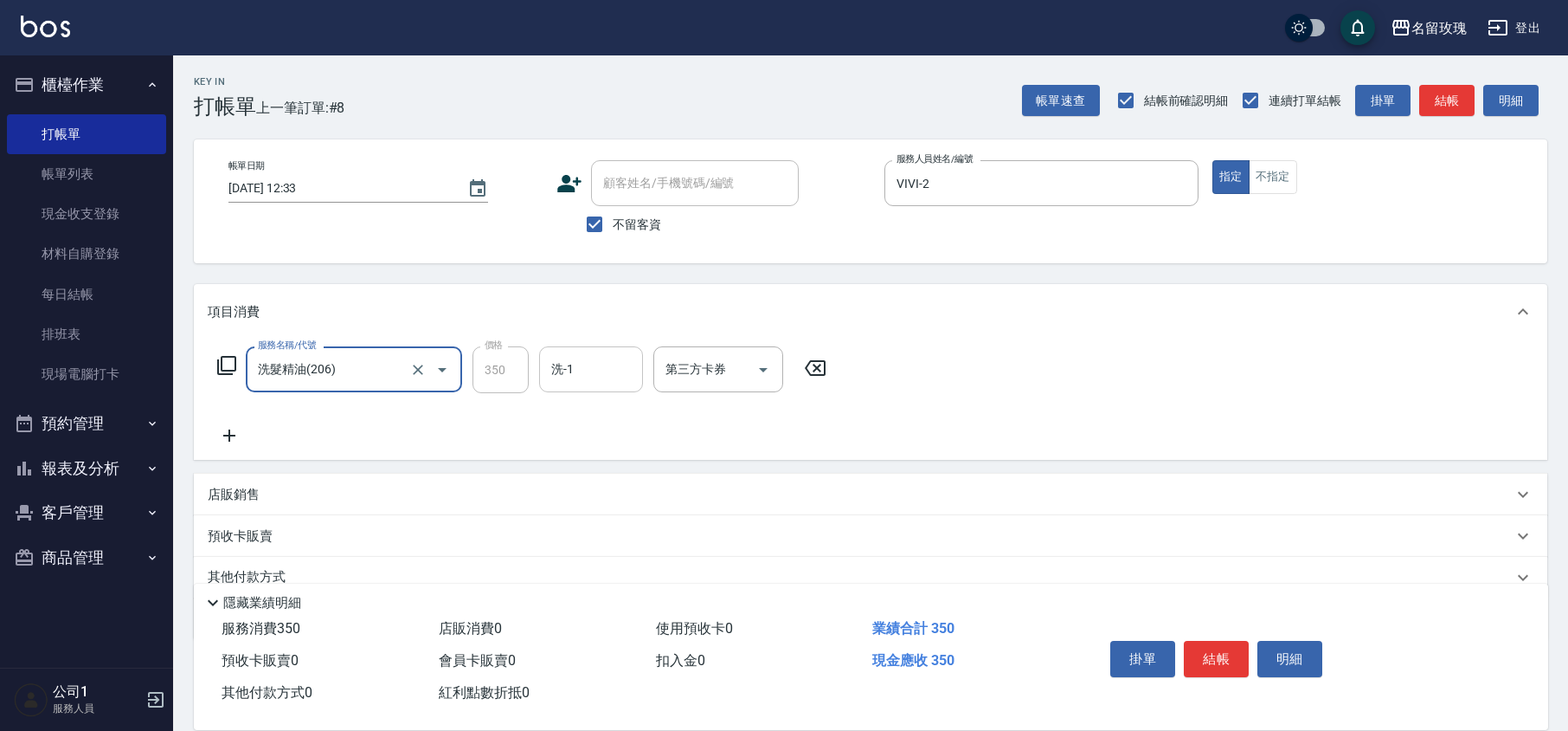
click at [582, 377] on input "洗-1" at bounding box center [591, 369] width 88 height 30
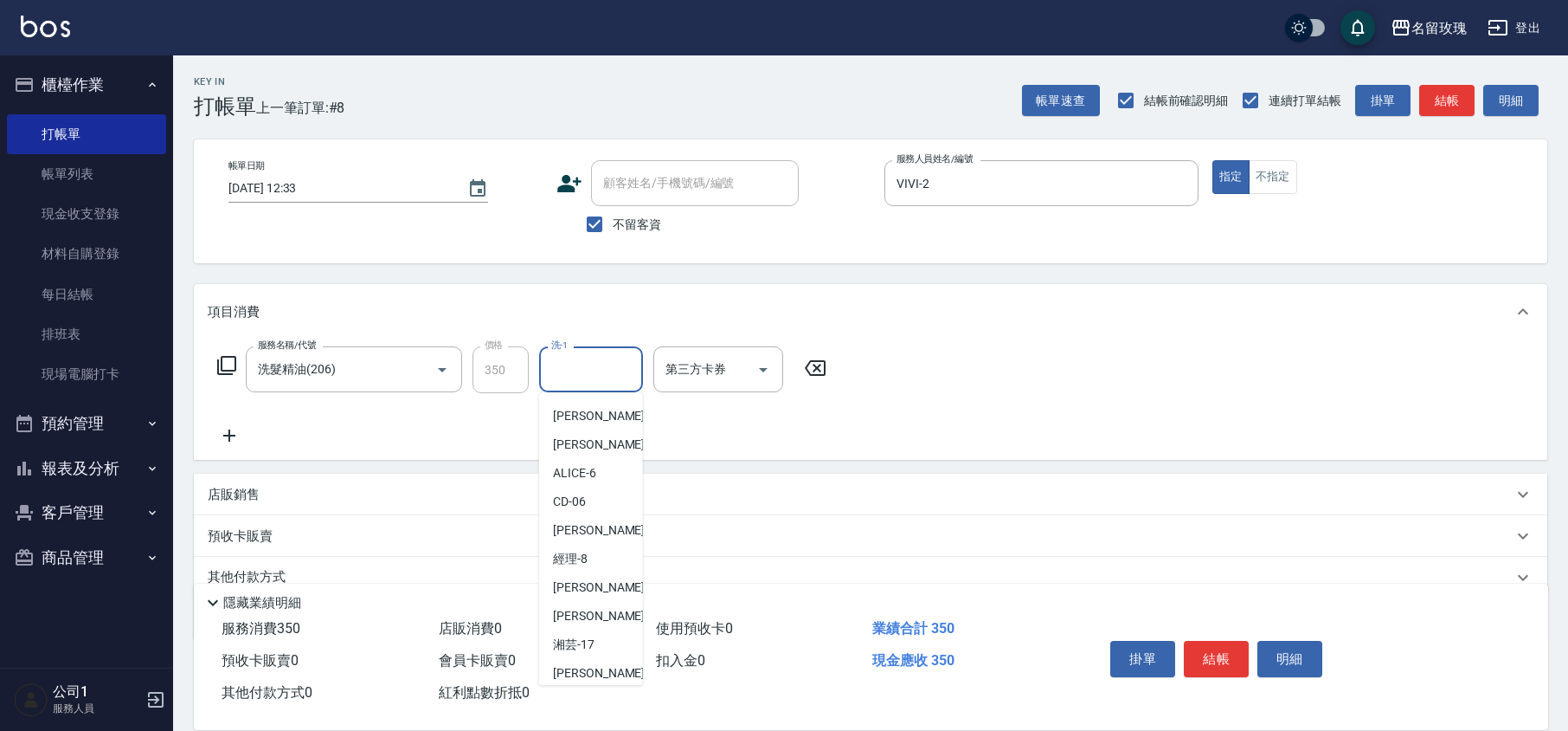
scroll to position [341, 0]
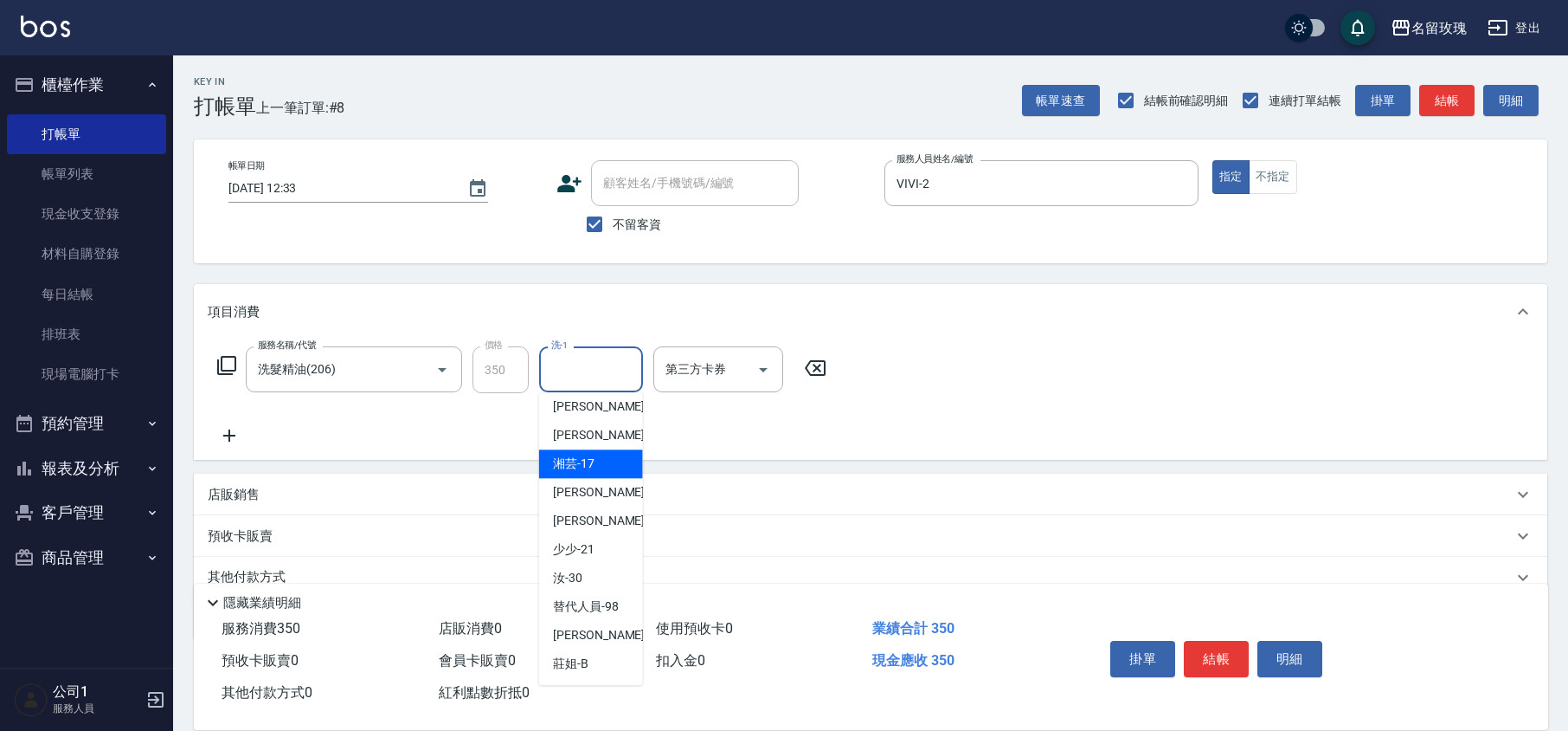
click at [594, 475] on div "湘芸 -17" at bounding box center [591, 464] width 104 height 28
type input "湘芸-17"
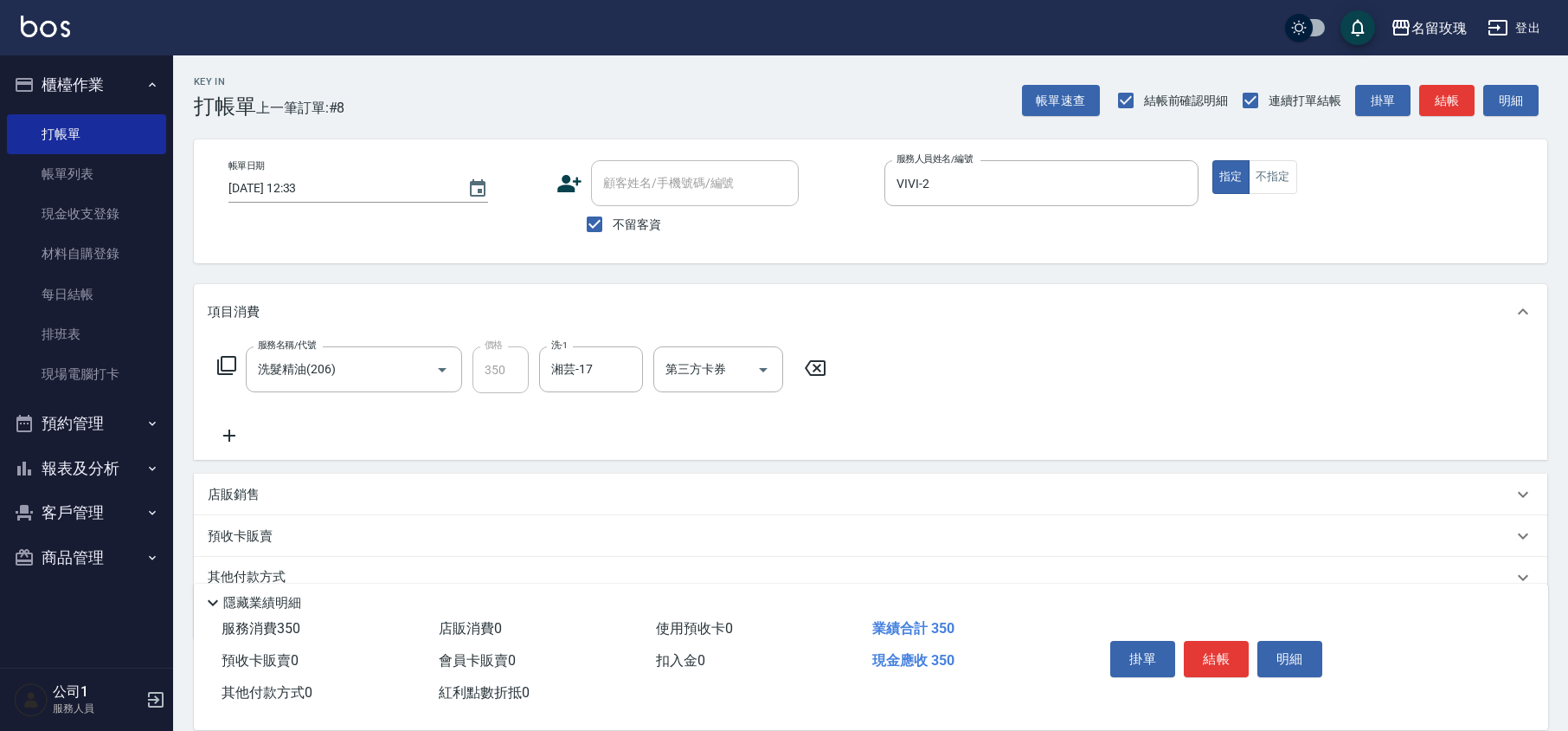
click at [233, 432] on icon at bounding box center [229, 435] width 43 height 21
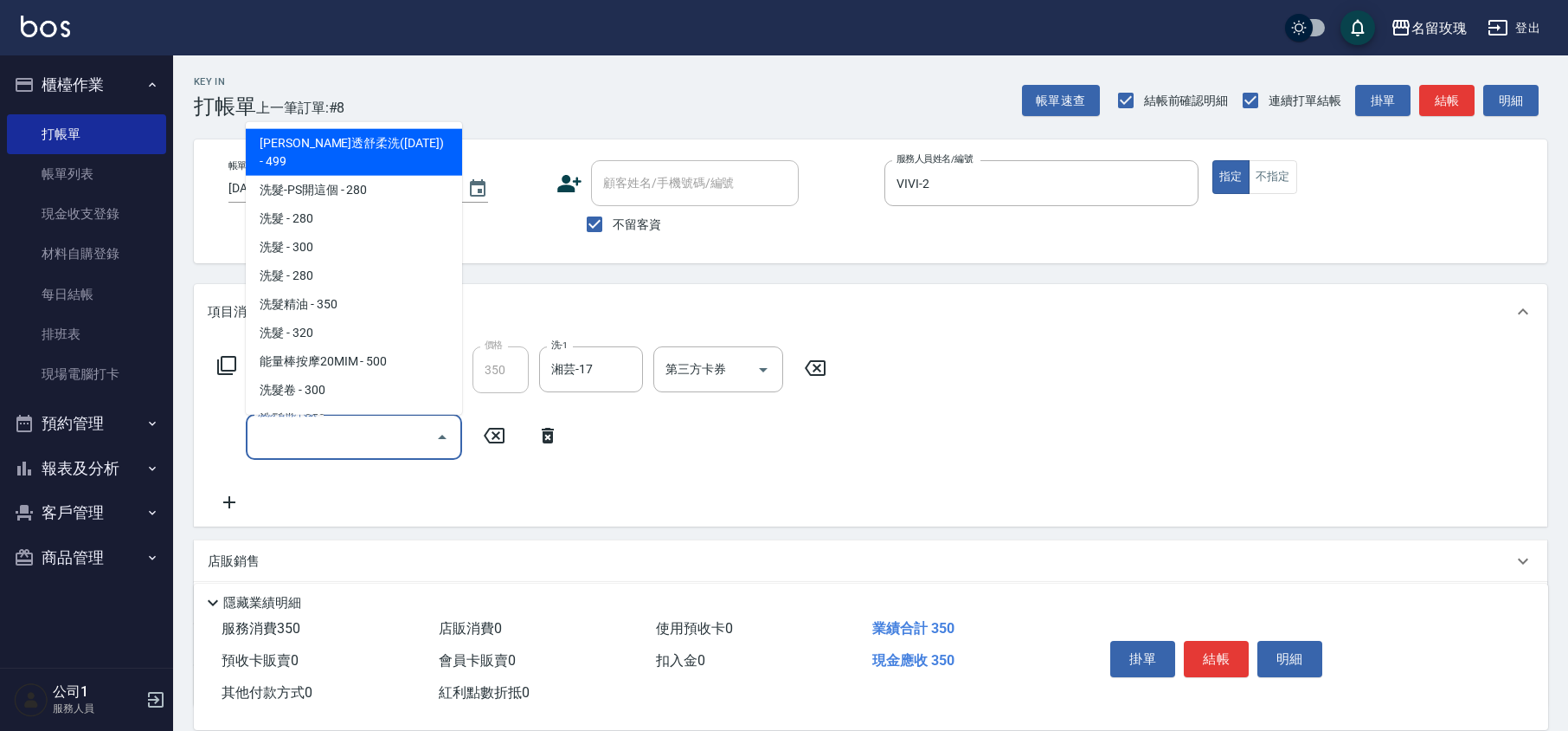
click at [291, 440] on input "服務名稱/代號" at bounding box center [340, 436] width 174 height 30
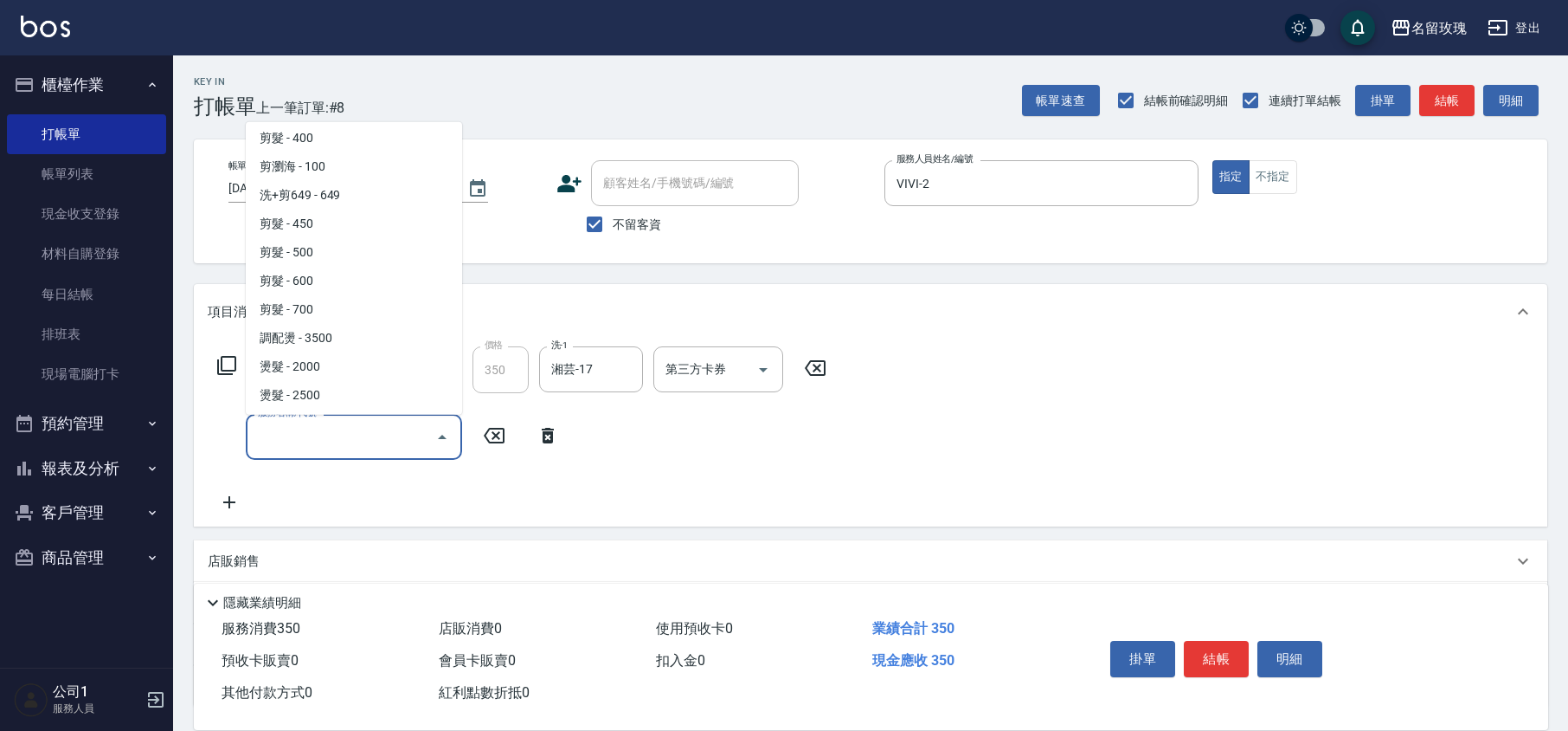
scroll to position [808, 0]
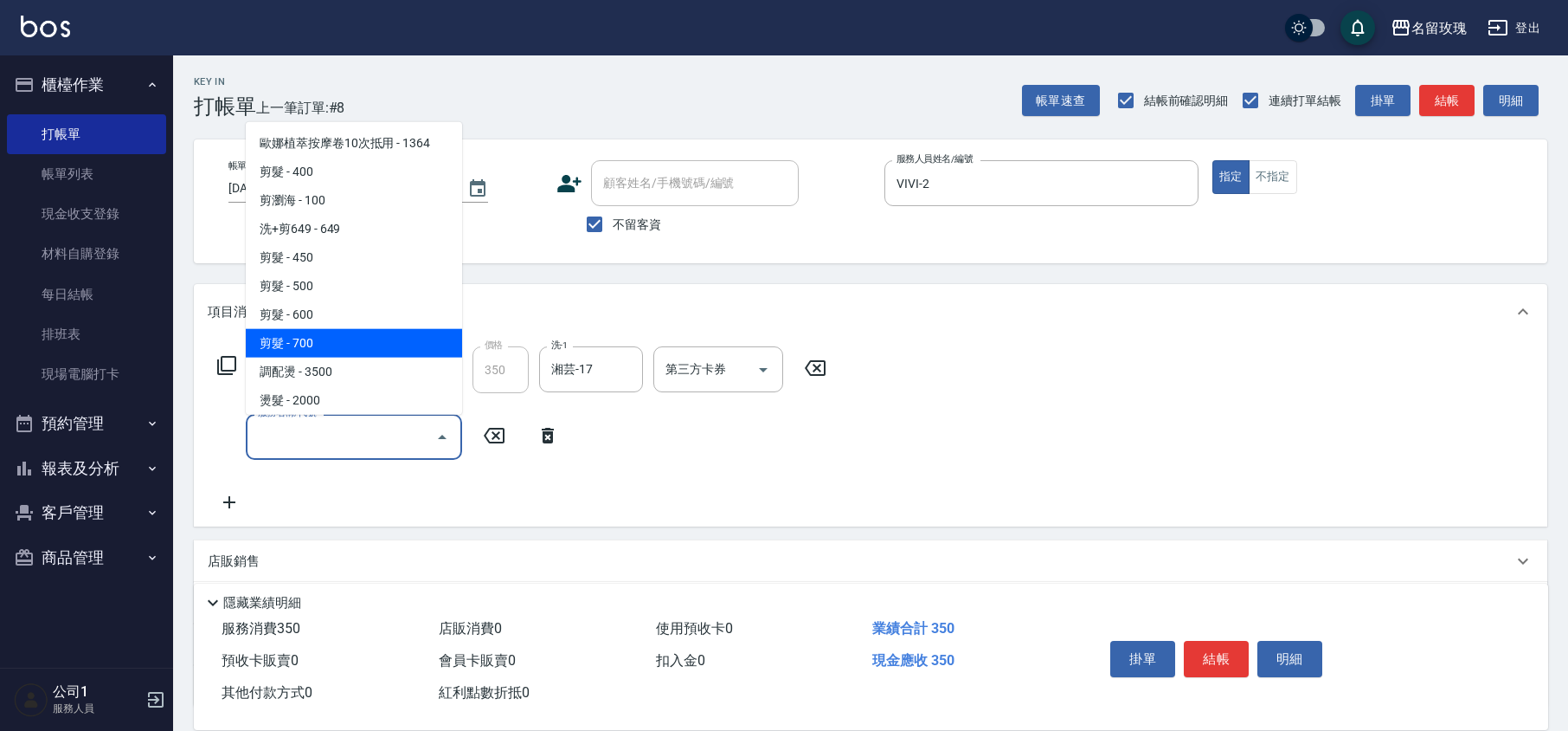
click at [337, 329] on span "剪髮 - 700" at bounding box center [354, 343] width 217 height 28
type input "剪髮(307)"
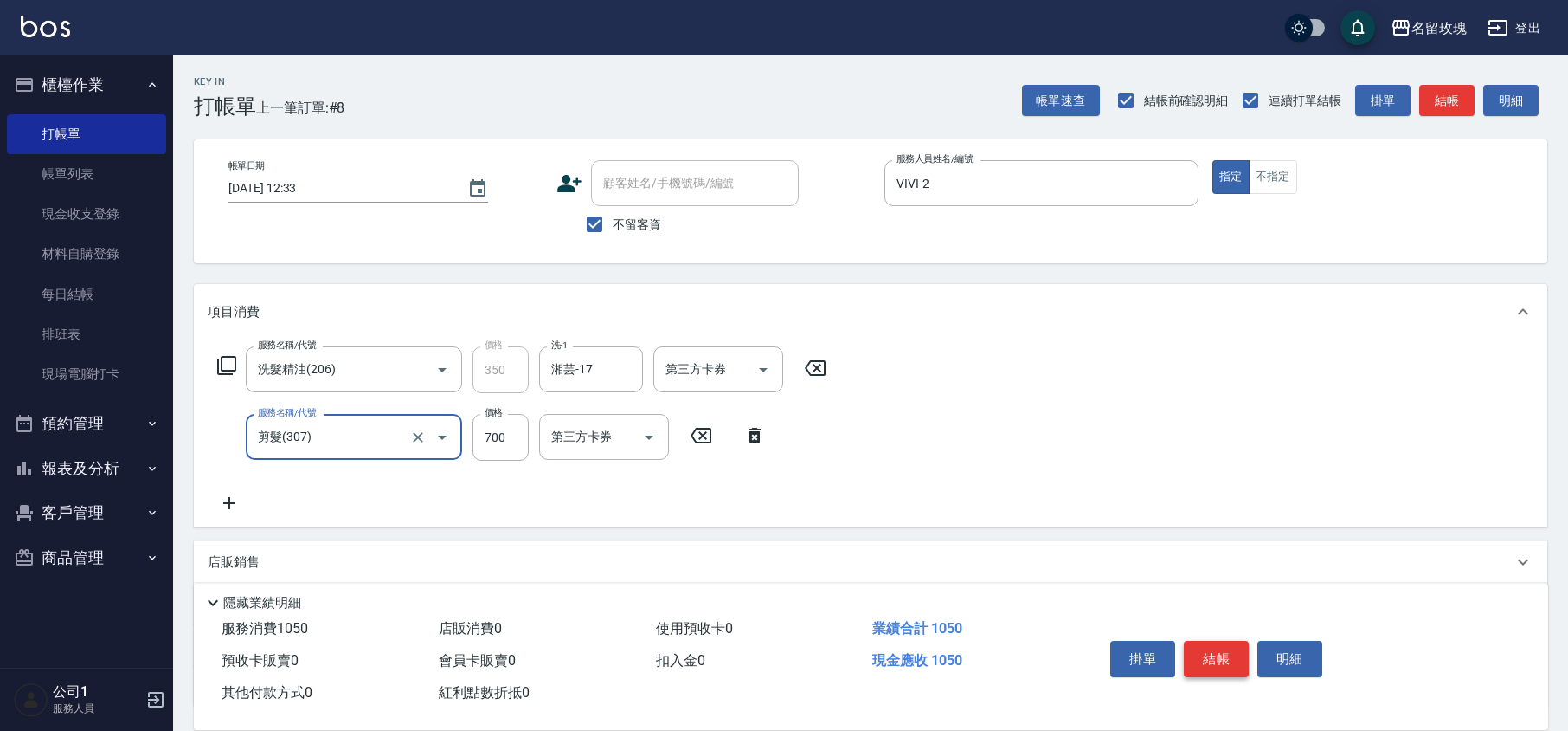
click at [1229, 645] on button "結帳" at bounding box center [1215, 659] width 65 height 37
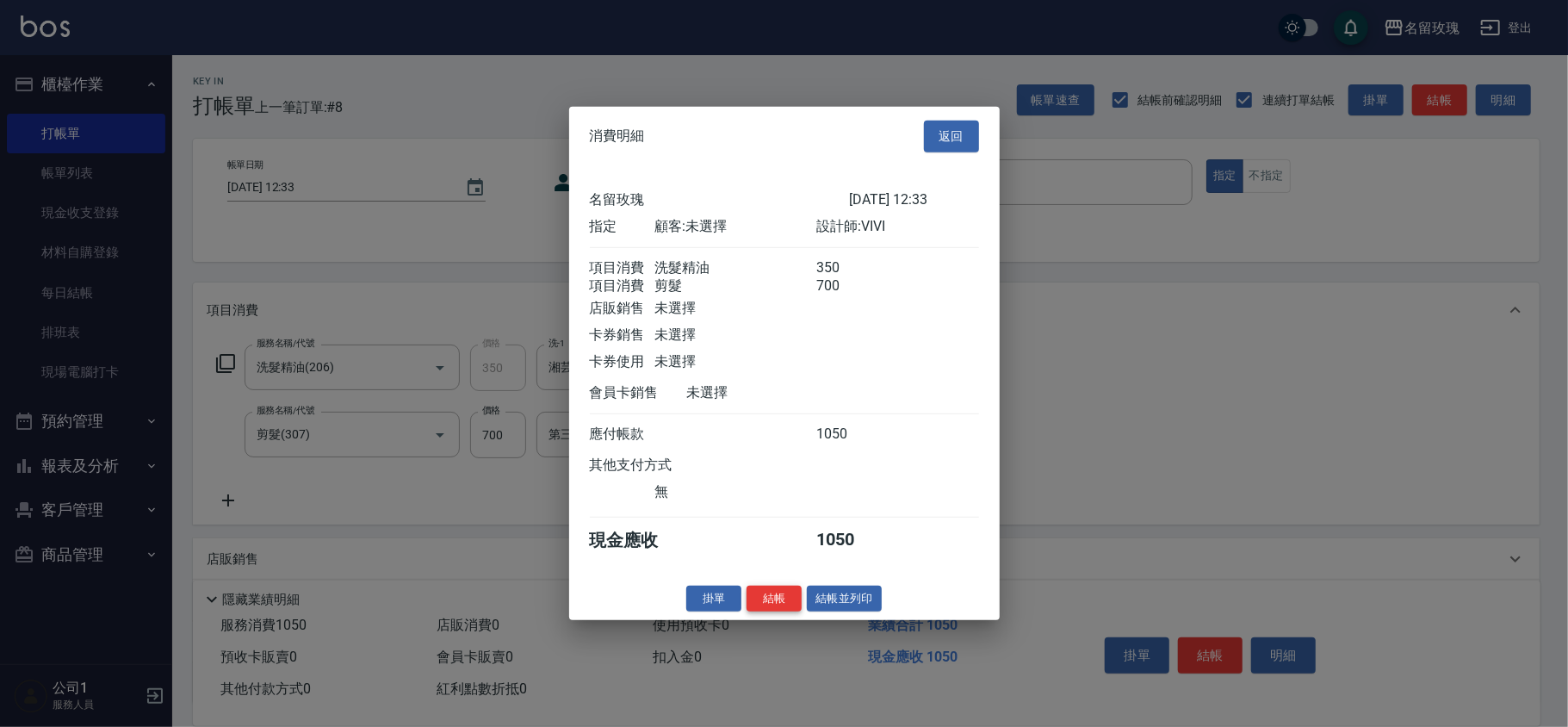
click at [766, 600] on button "結帳" at bounding box center [773, 598] width 55 height 27
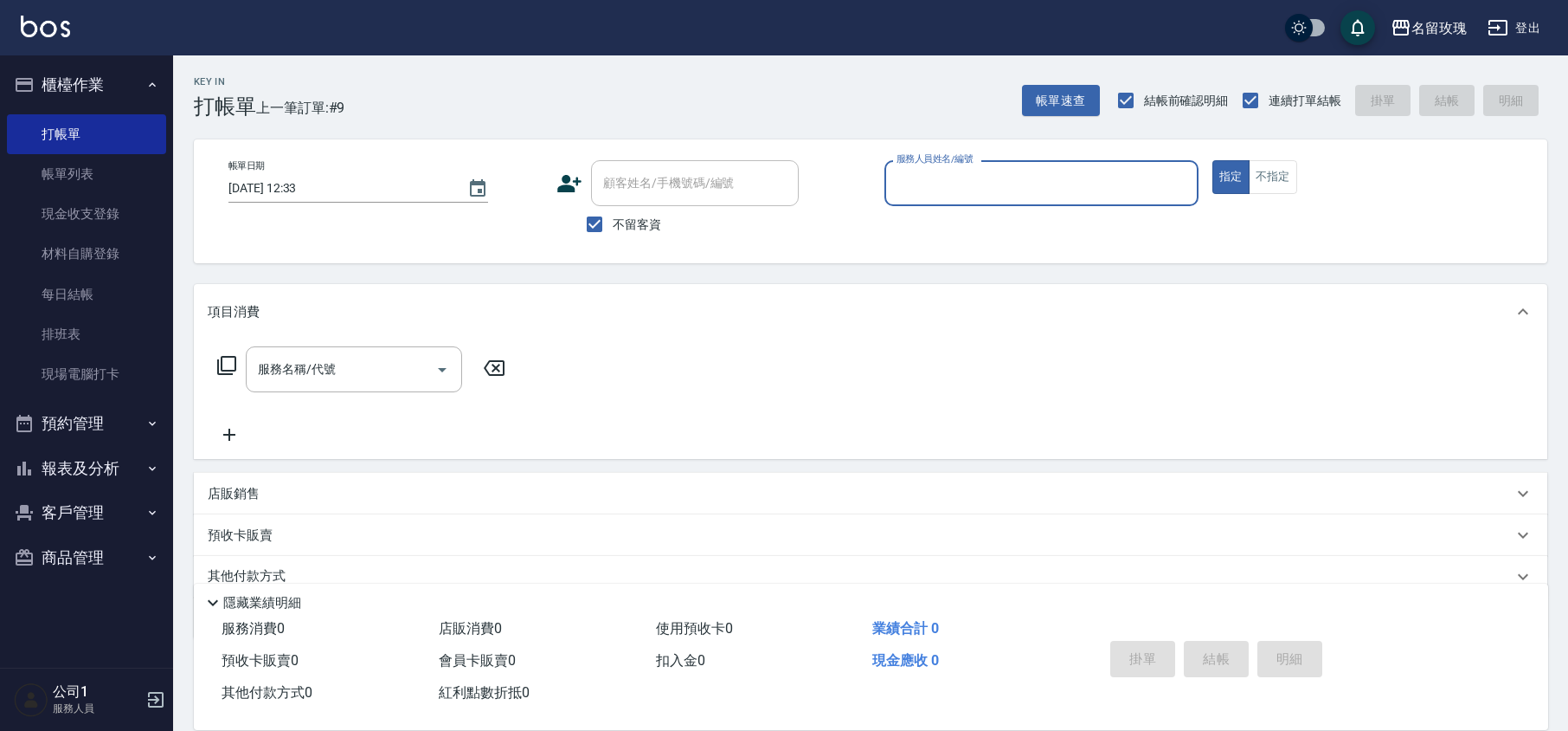
click at [639, 219] on span "不留客資" at bounding box center [637, 224] width 49 height 18
click at [612, 219] on input "不留客資" at bounding box center [595, 224] width 37 height 37
checkbox input "false"
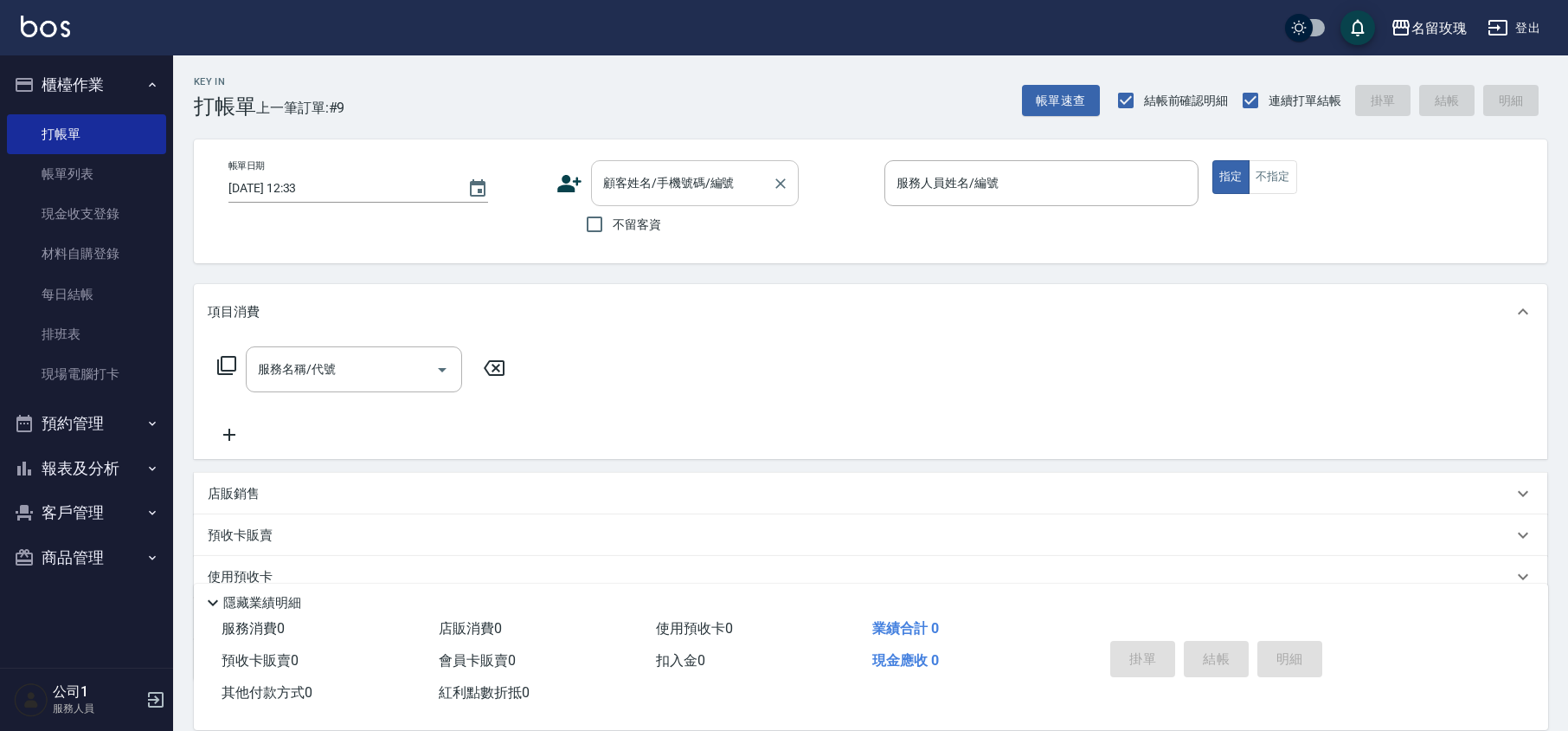
click at [644, 197] on input "顧客姓名/手機號碼/編號" at bounding box center [682, 183] width 166 height 30
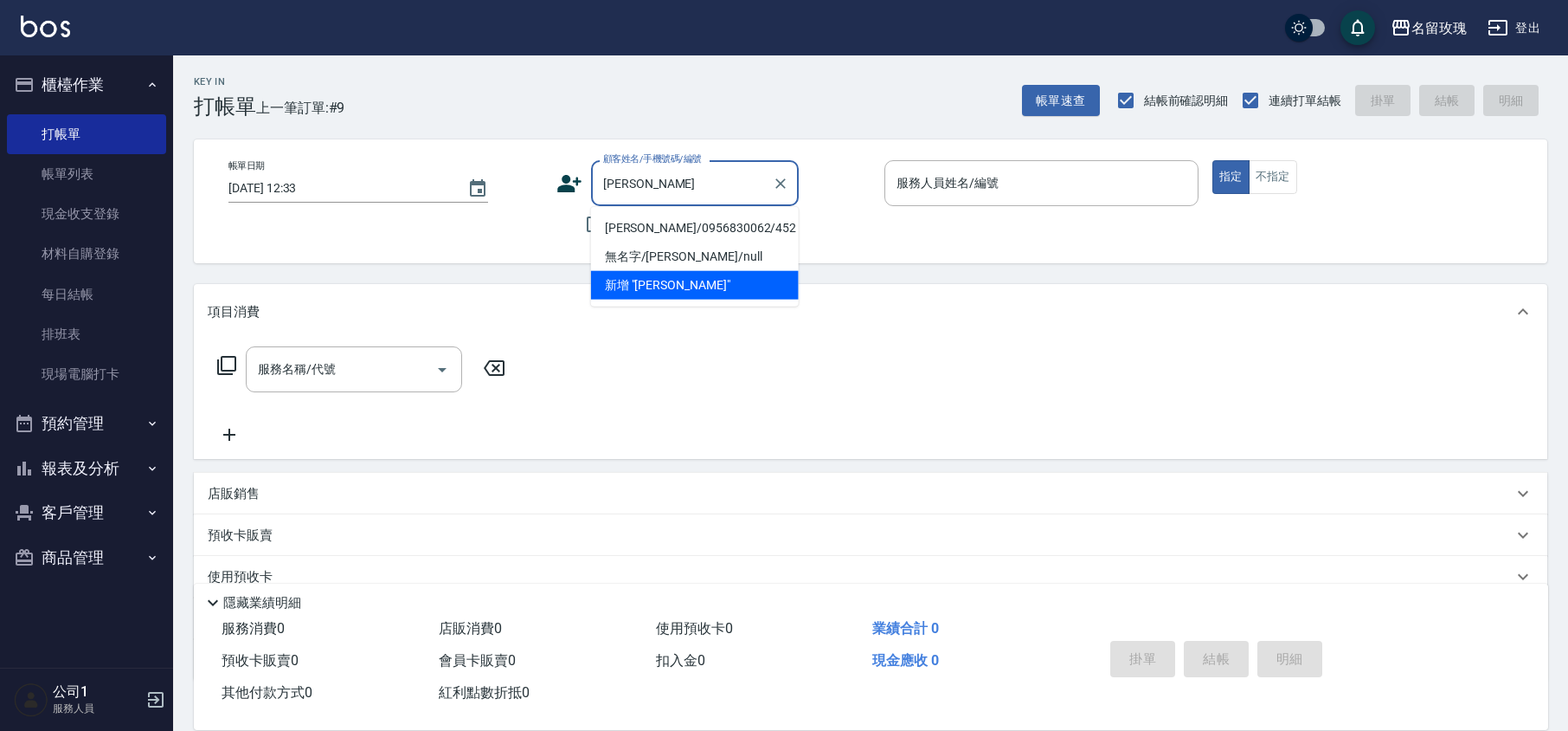
click at [677, 227] on li "[PERSON_NAME]/0956830062/452" at bounding box center [694, 228] width 207 height 28
type input "[PERSON_NAME]/0956830062/452"
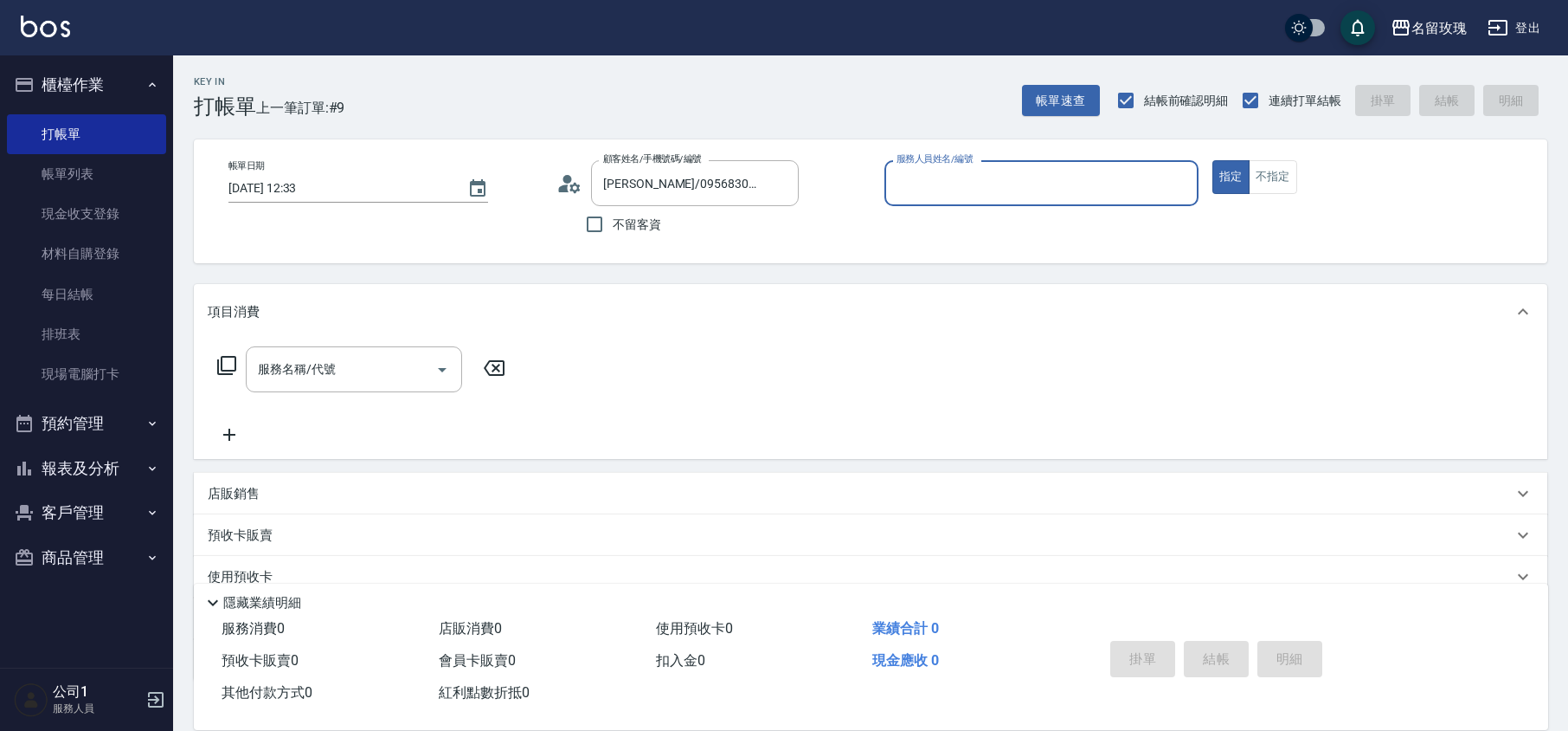
type input "VIVI-2"
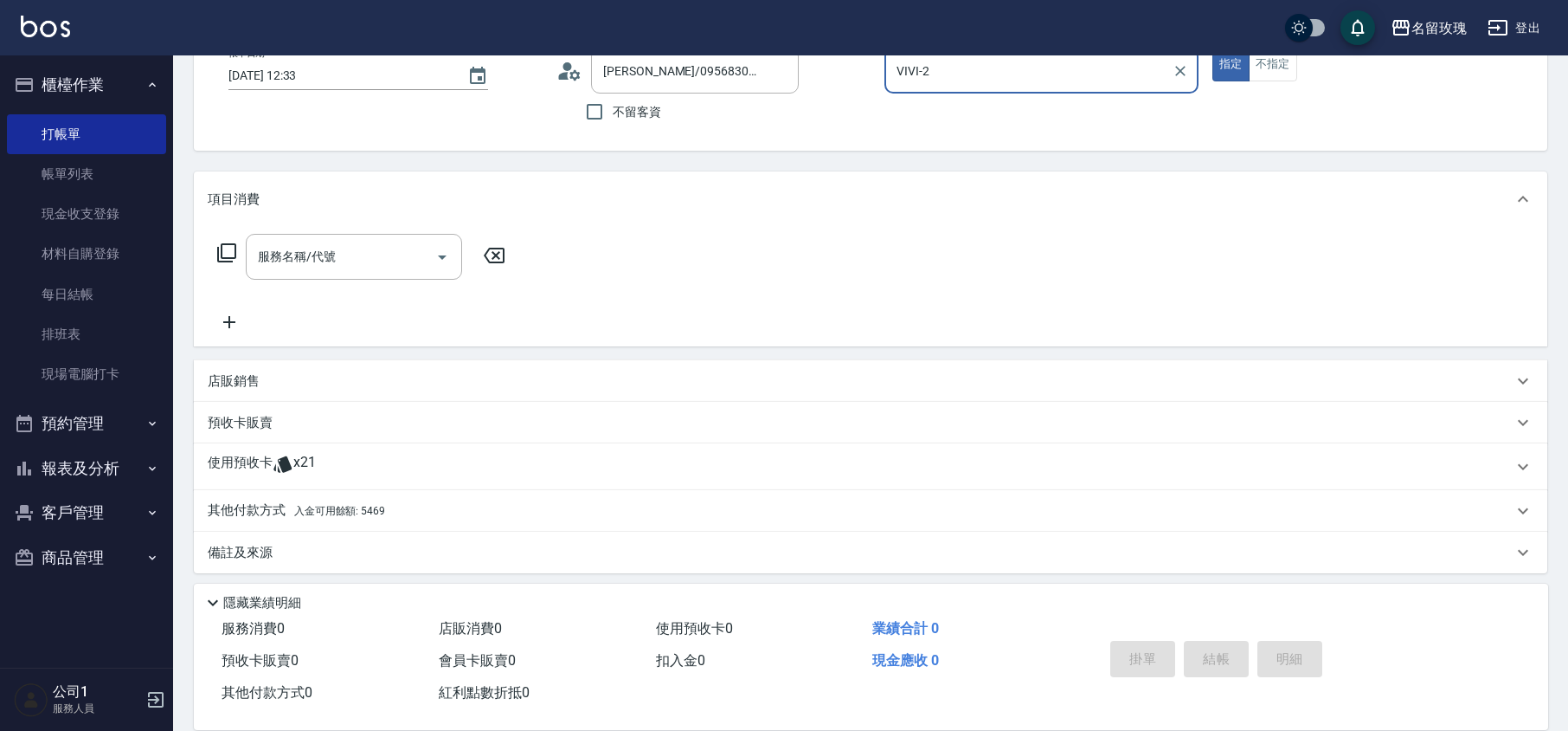
scroll to position [118, 0]
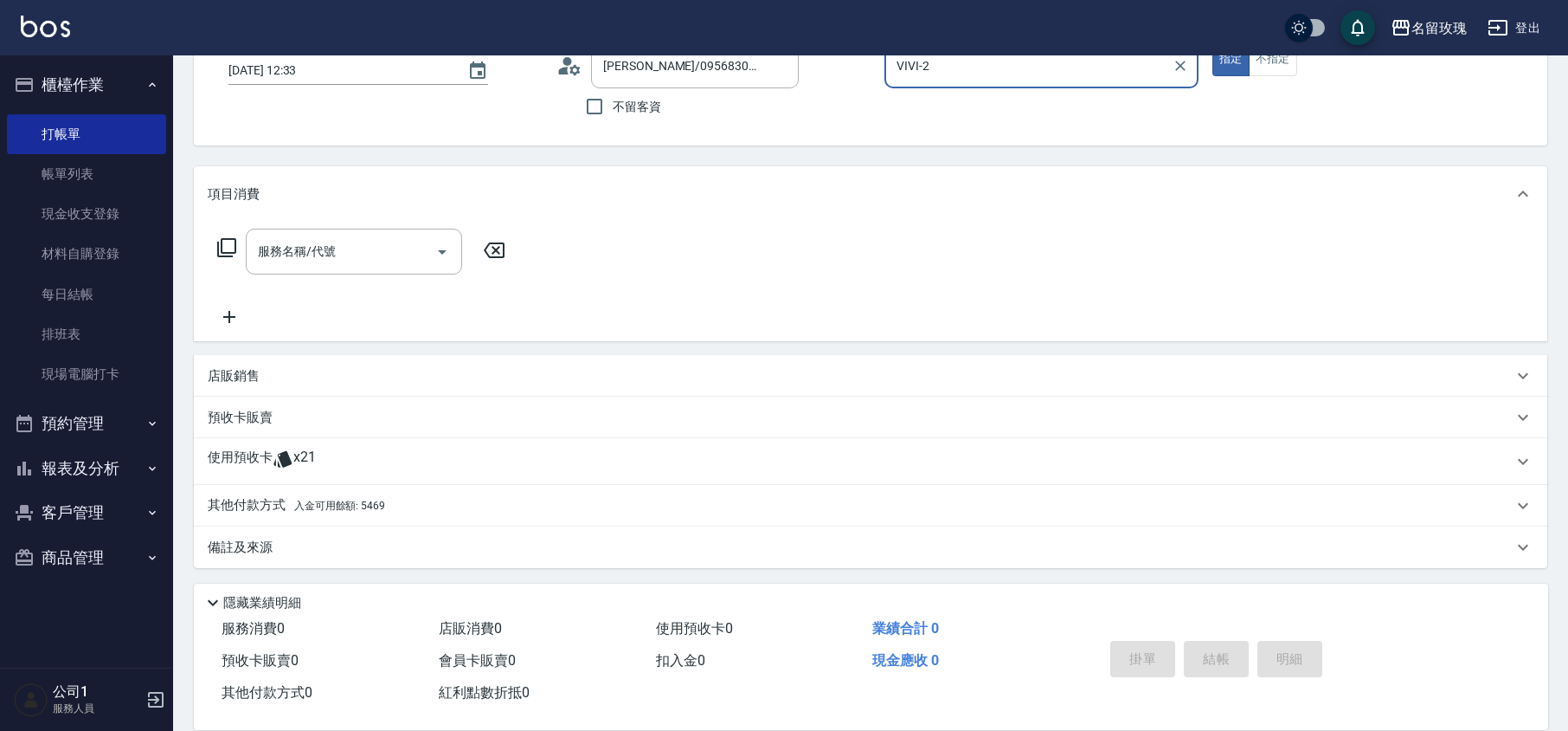
click at [368, 464] on div "使用預收卡 x21" at bounding box center [860, 462] width 1305 height 26
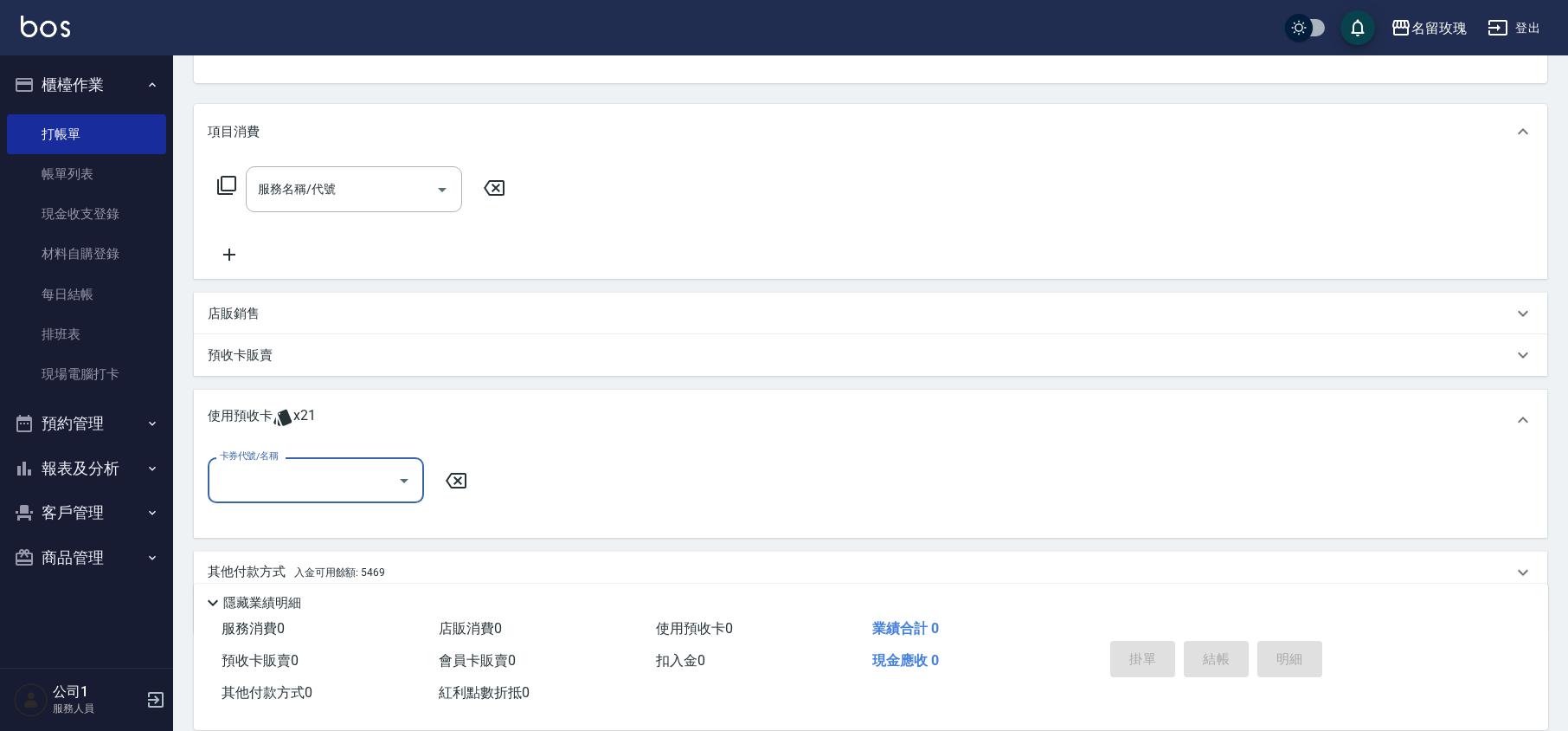
scroll to position [247, 0]
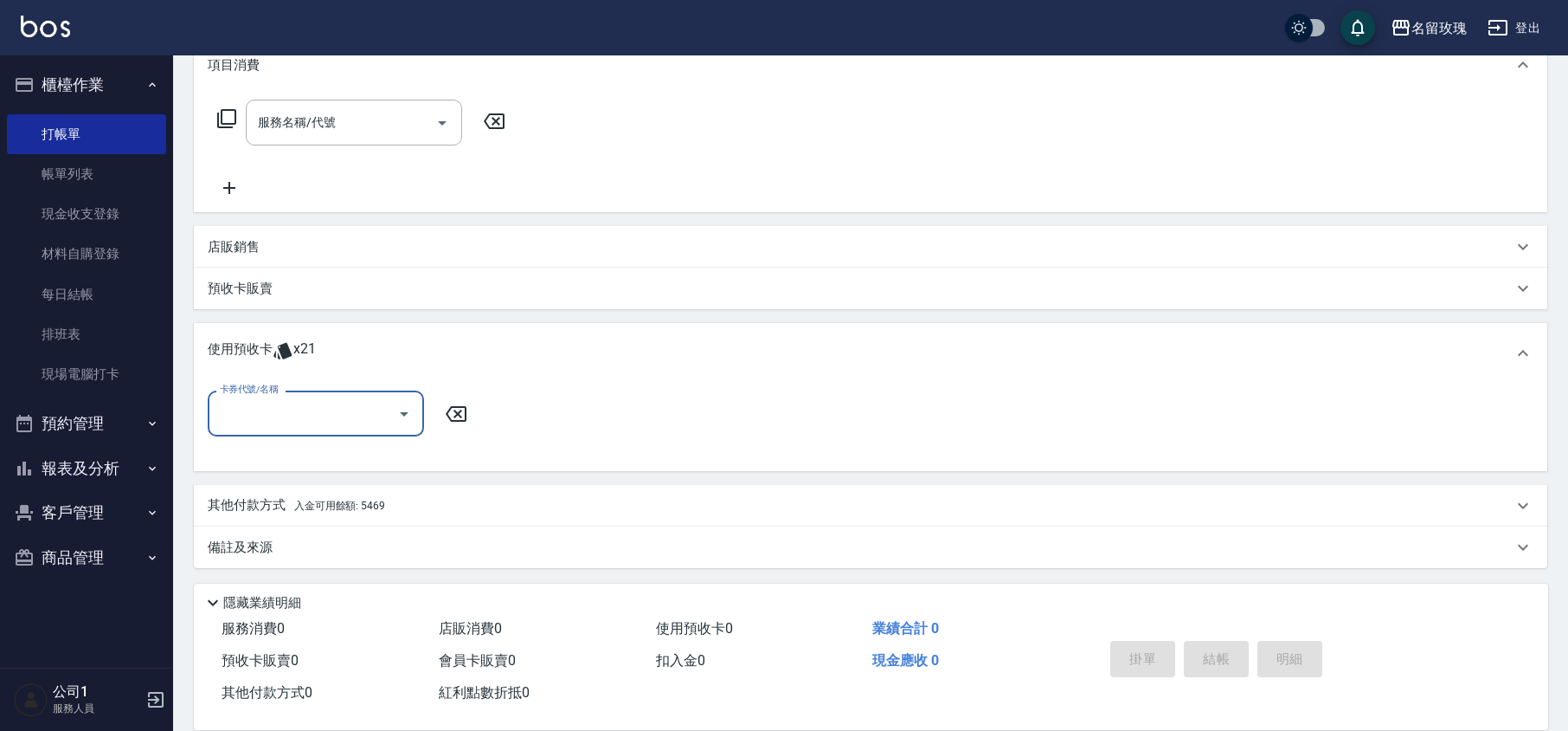
click at [364, 416] on input "卡券代號/名稱" at bounding box center [303, 414] width 174 height 30
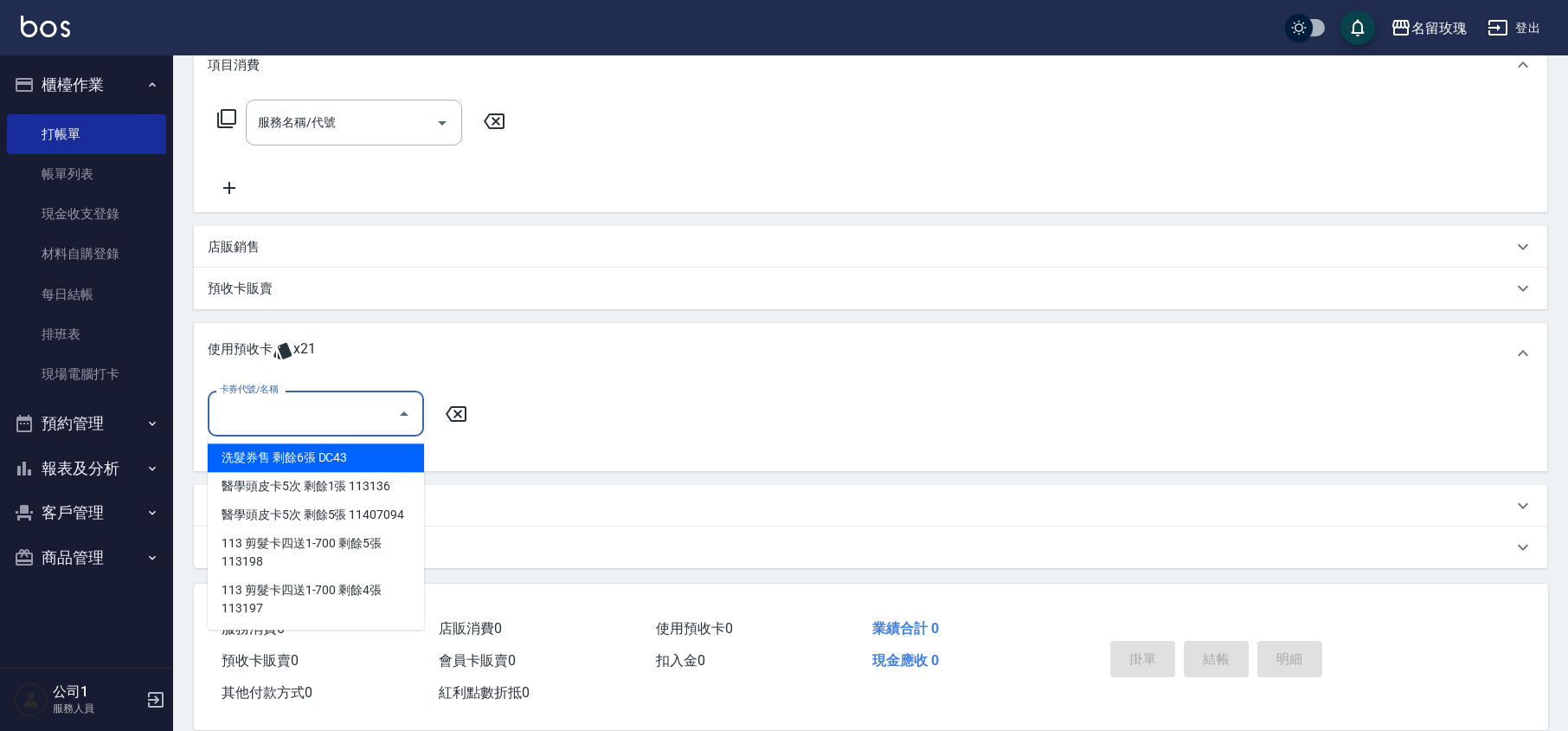
click at [461, 413] on icon at bounding box center [456, 414] width 43 height 21
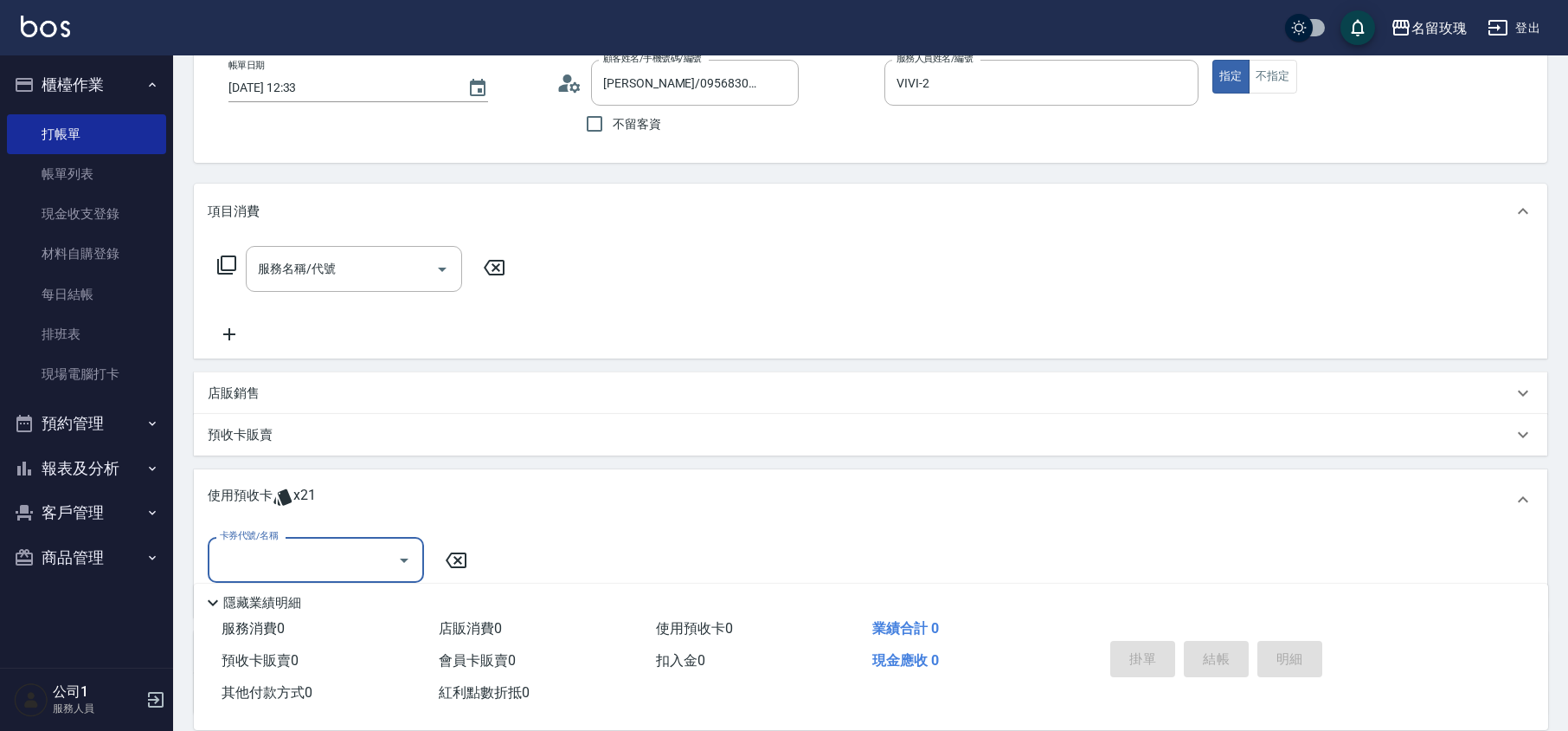
scroll to position [0, 0]
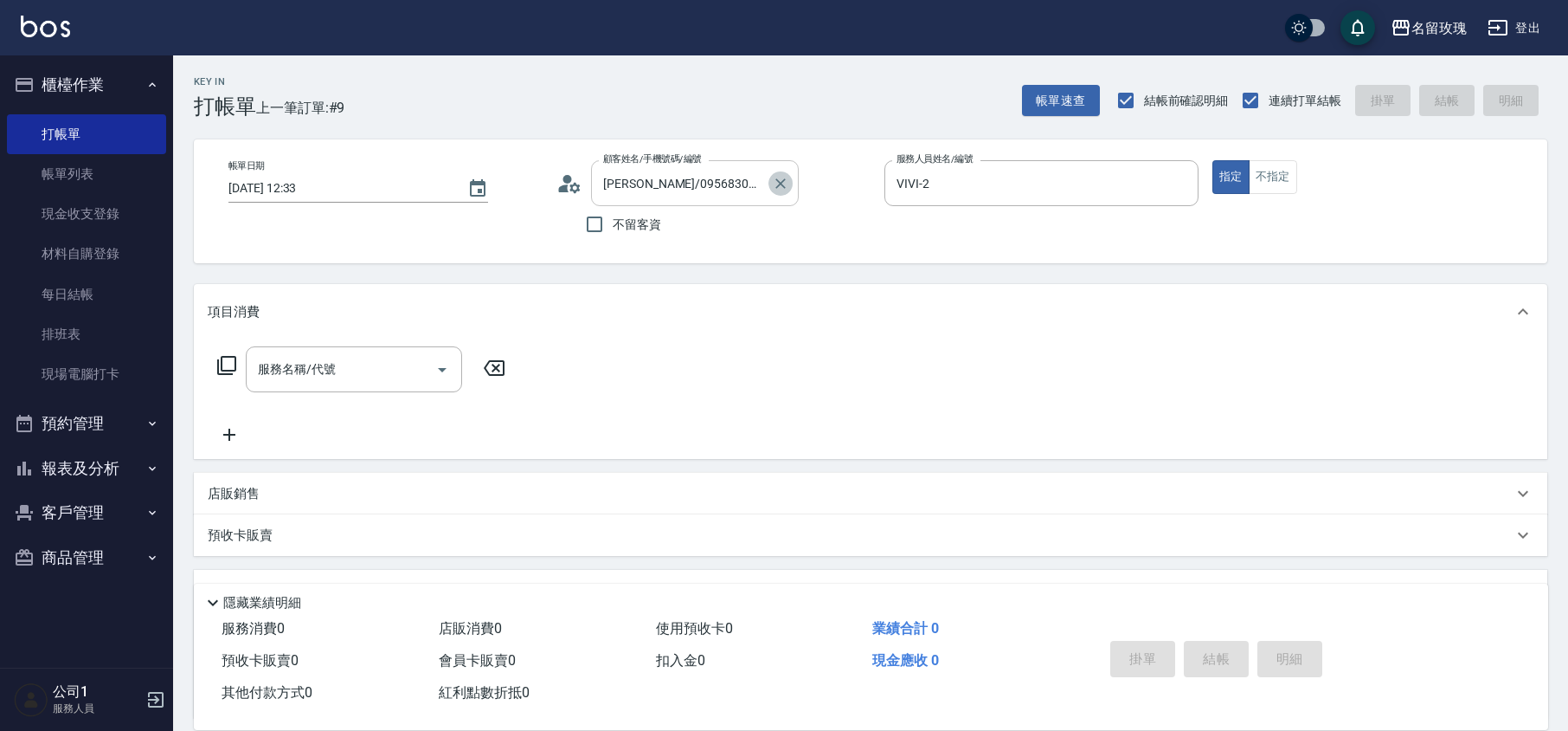
click at [770, 181] on button "Clear" at bounding box center [781, 184] width 24 height 24
click at [1181, 184] on icon "Clear" at bounding box center [1180, 183] width 10 height 10
click at [666, 178] on div "顧客姓名/手機號碼/編號 顧客姓名/手機號碼/編號" at bounding box center [694, 183] width 207 height 46
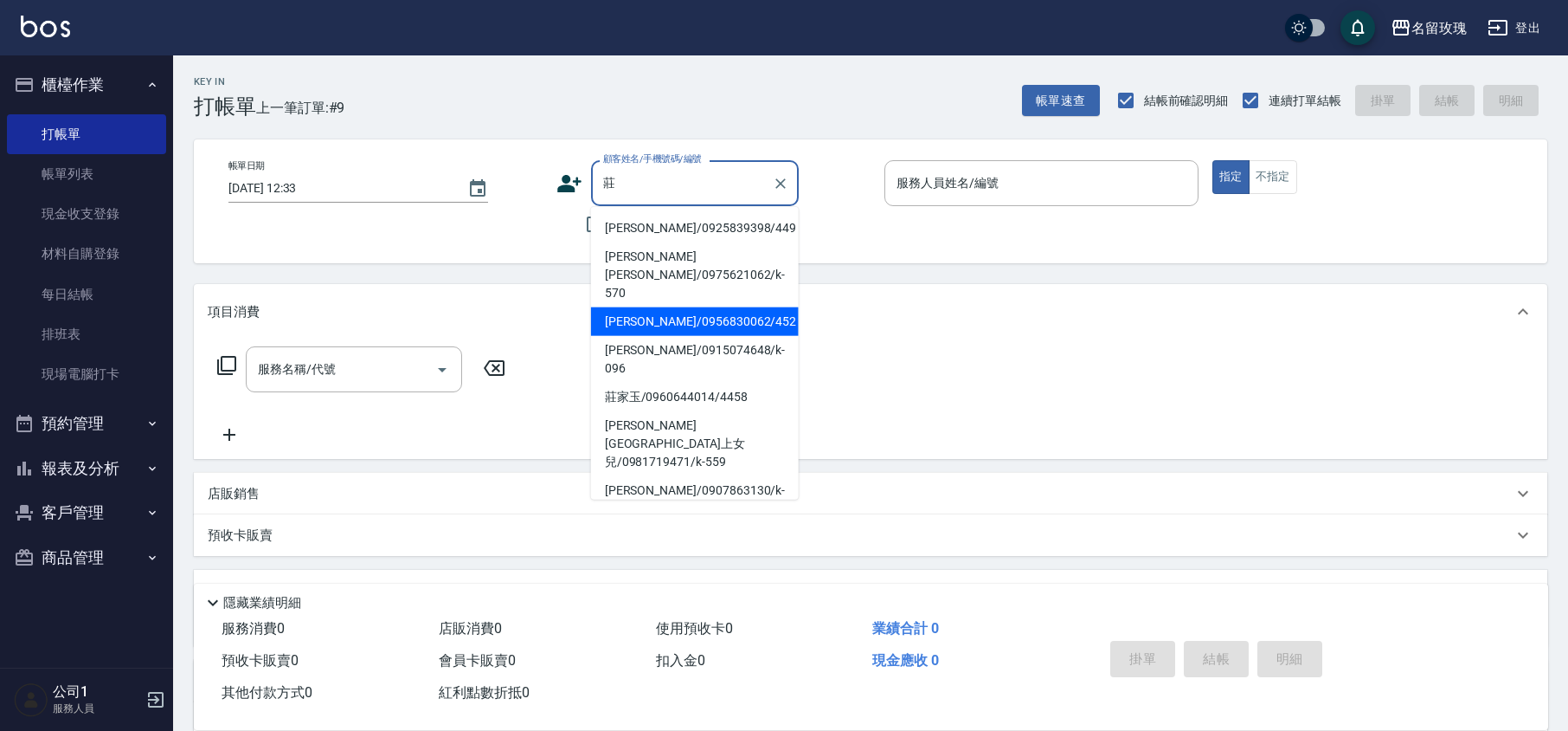
click at [680, 308] on li "[PERSON_NAME]/0956830062/452" at bounding box center [694, 322] width 207 height 28
type input "[PERSON_NAME]/0956830062/452"
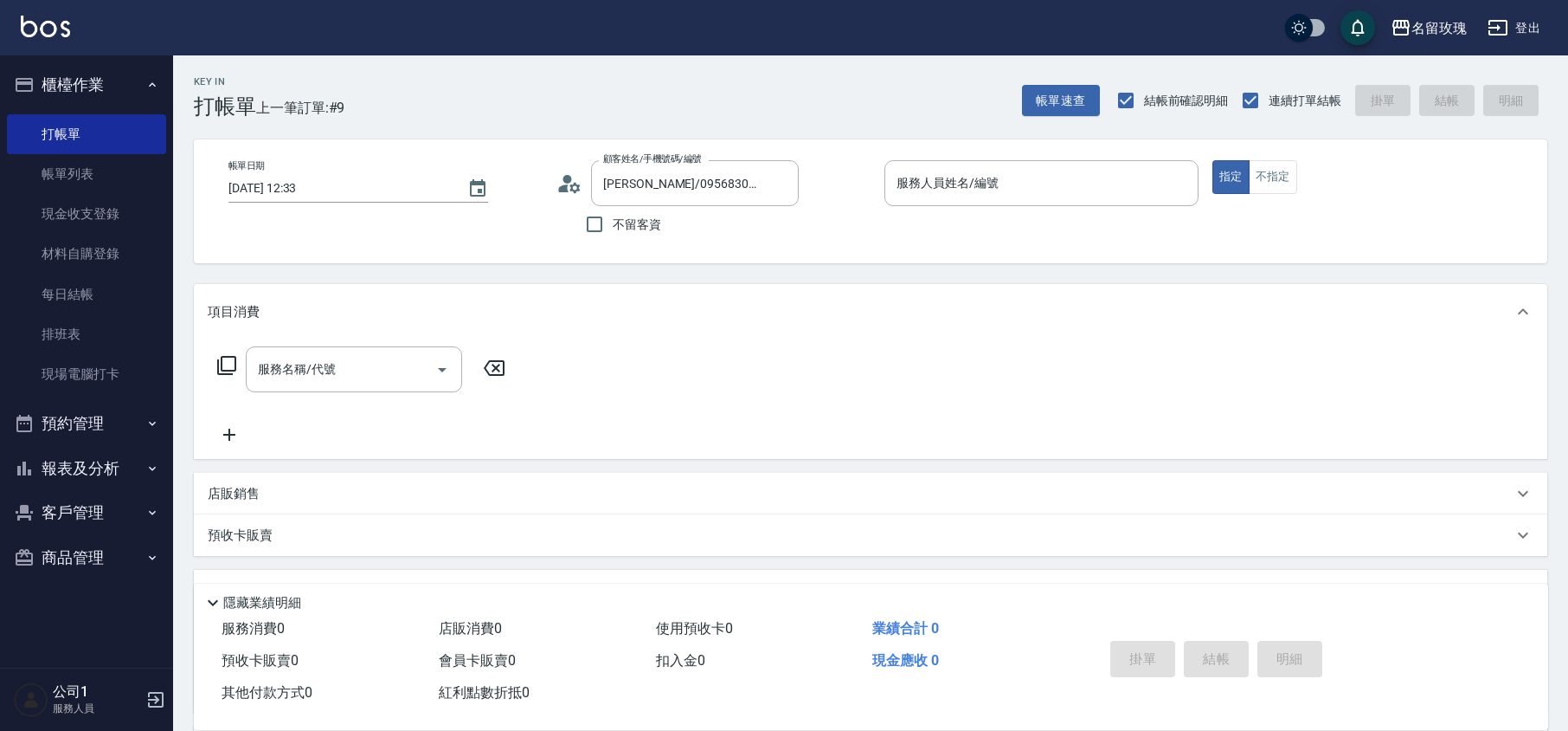
type input "VIVI-2"
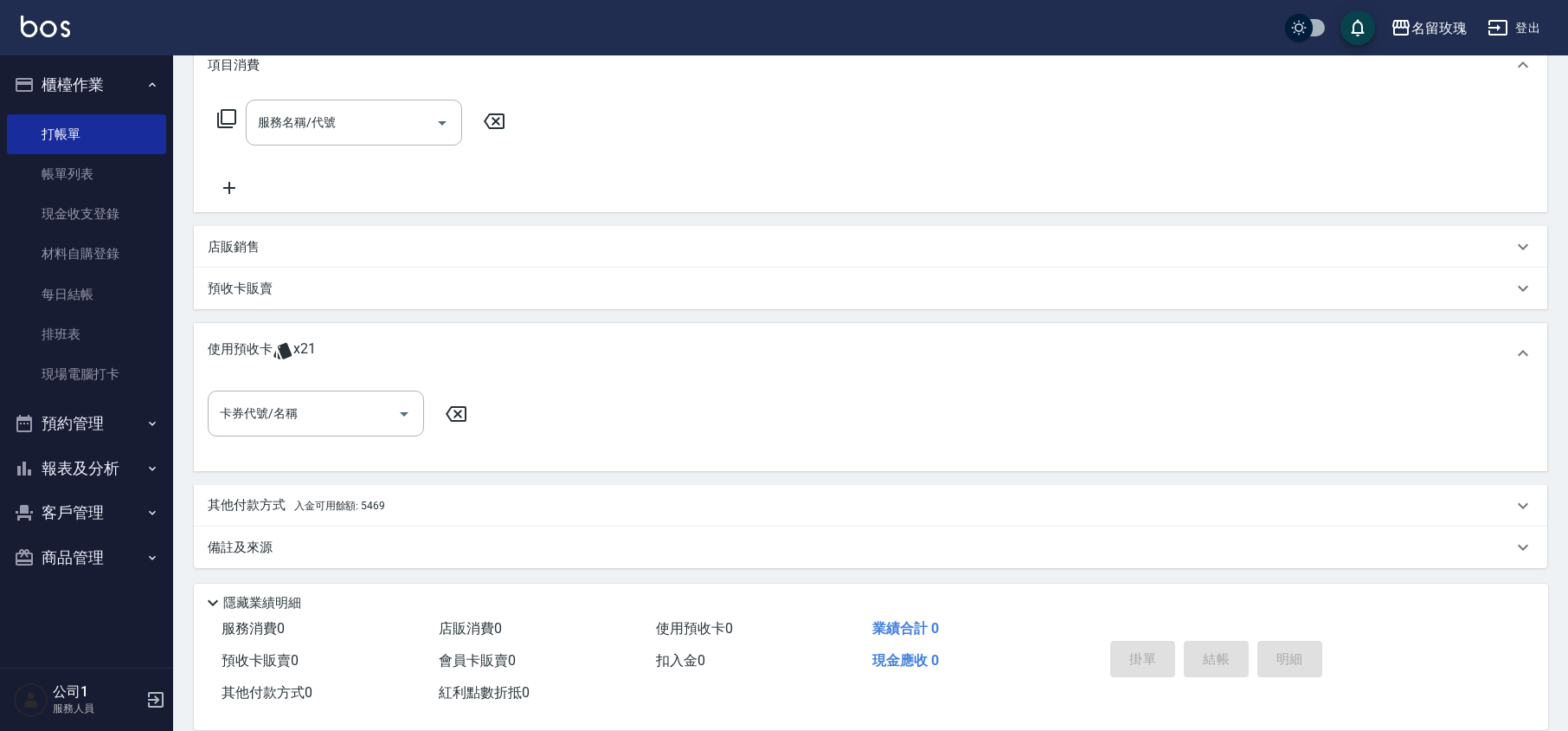
click at [371, 510] on span "入金可用餘額: 5469" at bounding box center [339, 505] width 91 height 12
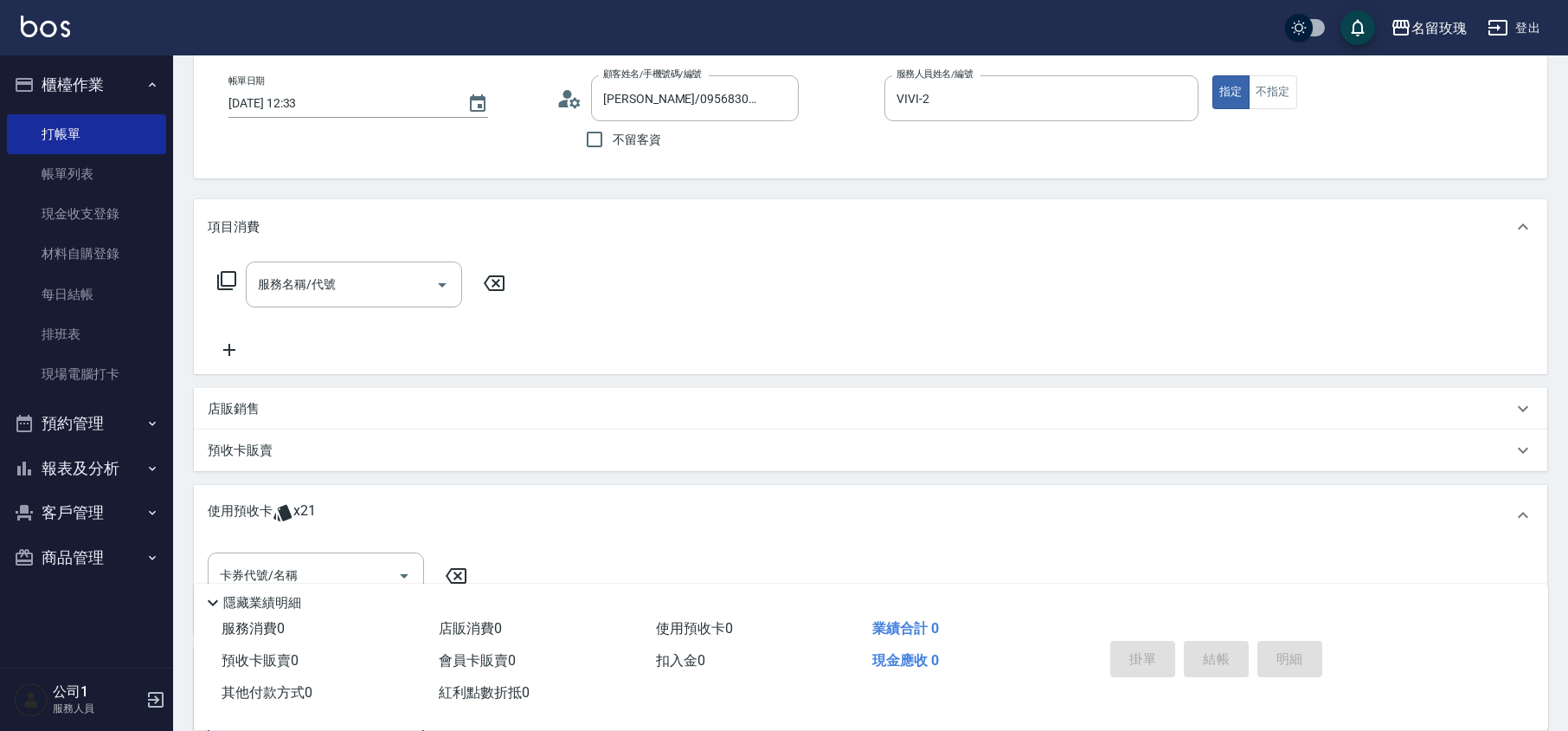
scroll to position [0, 0]
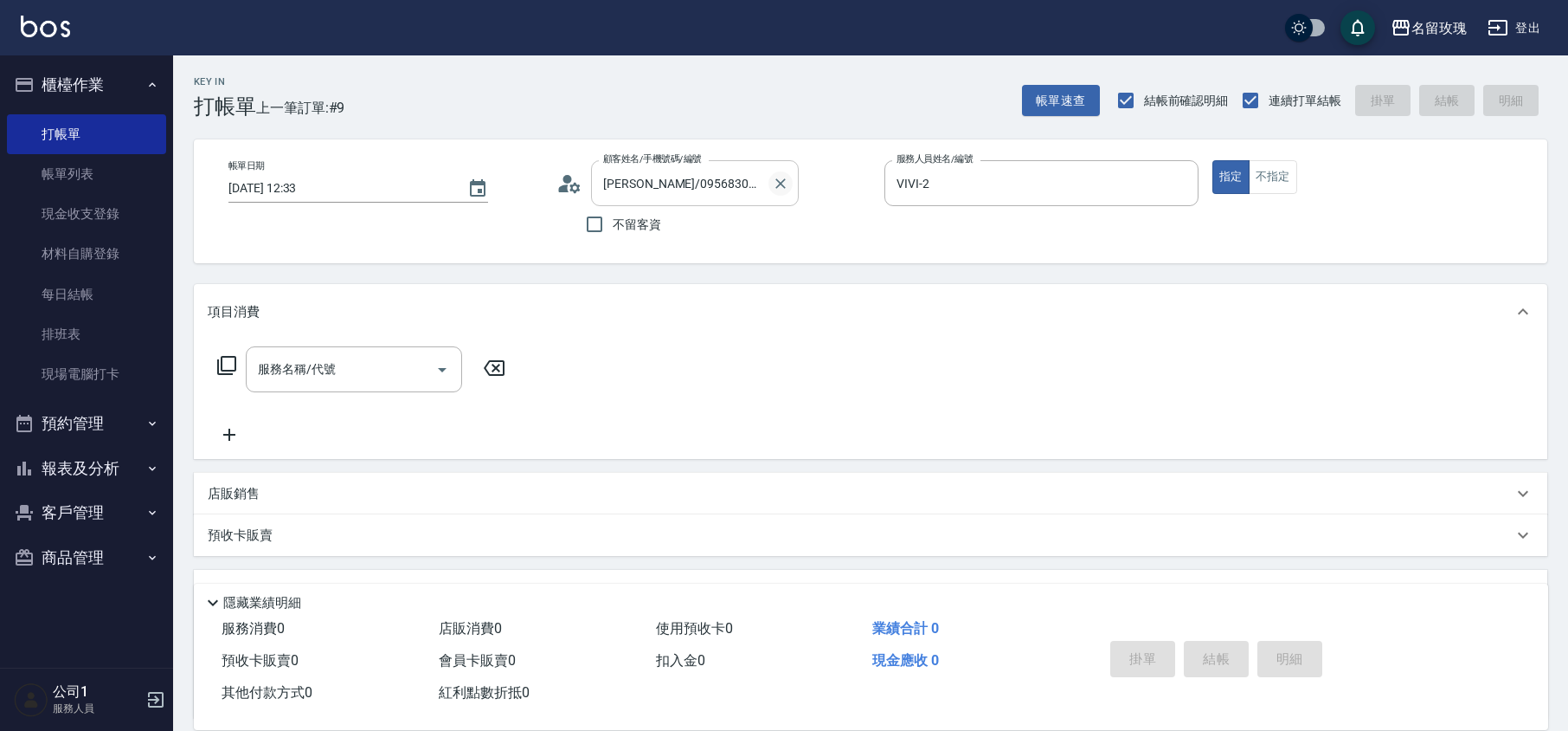
click at [780, 192] on button "Clear" at bounding box center [781, 184] width 24 height 24
click at [1178, 184] on icon "Clear" at bounding box center [1181, 183] width 17 height 17
click at [1181, 221] on p at bounding box center [1041, 215] width 314 height 18
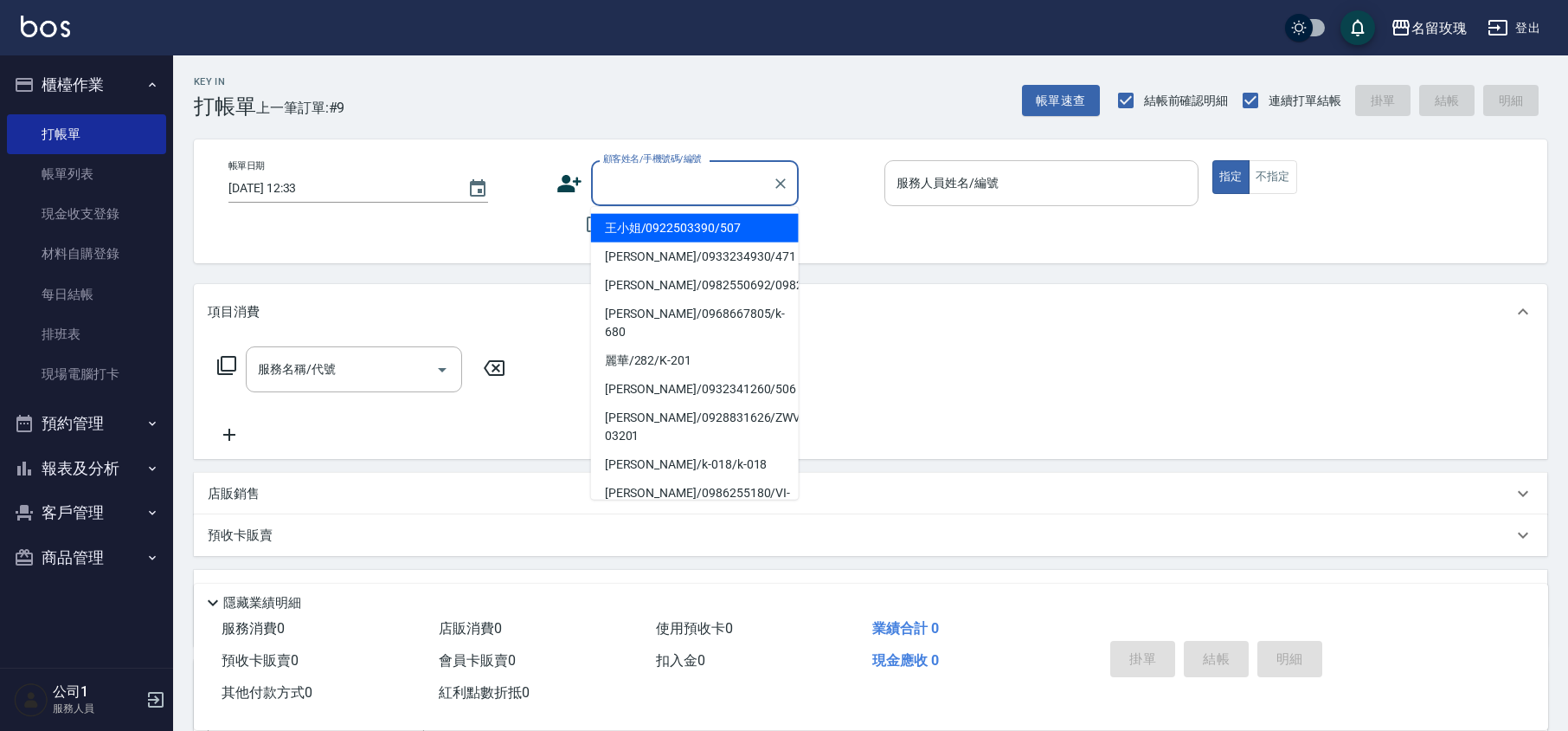
click at [657, 174] on div "顧客姓名/手機號碼/編號 顧客姓名/手機號碼/編號" at bounding box center [694, 183] width 207 height 46
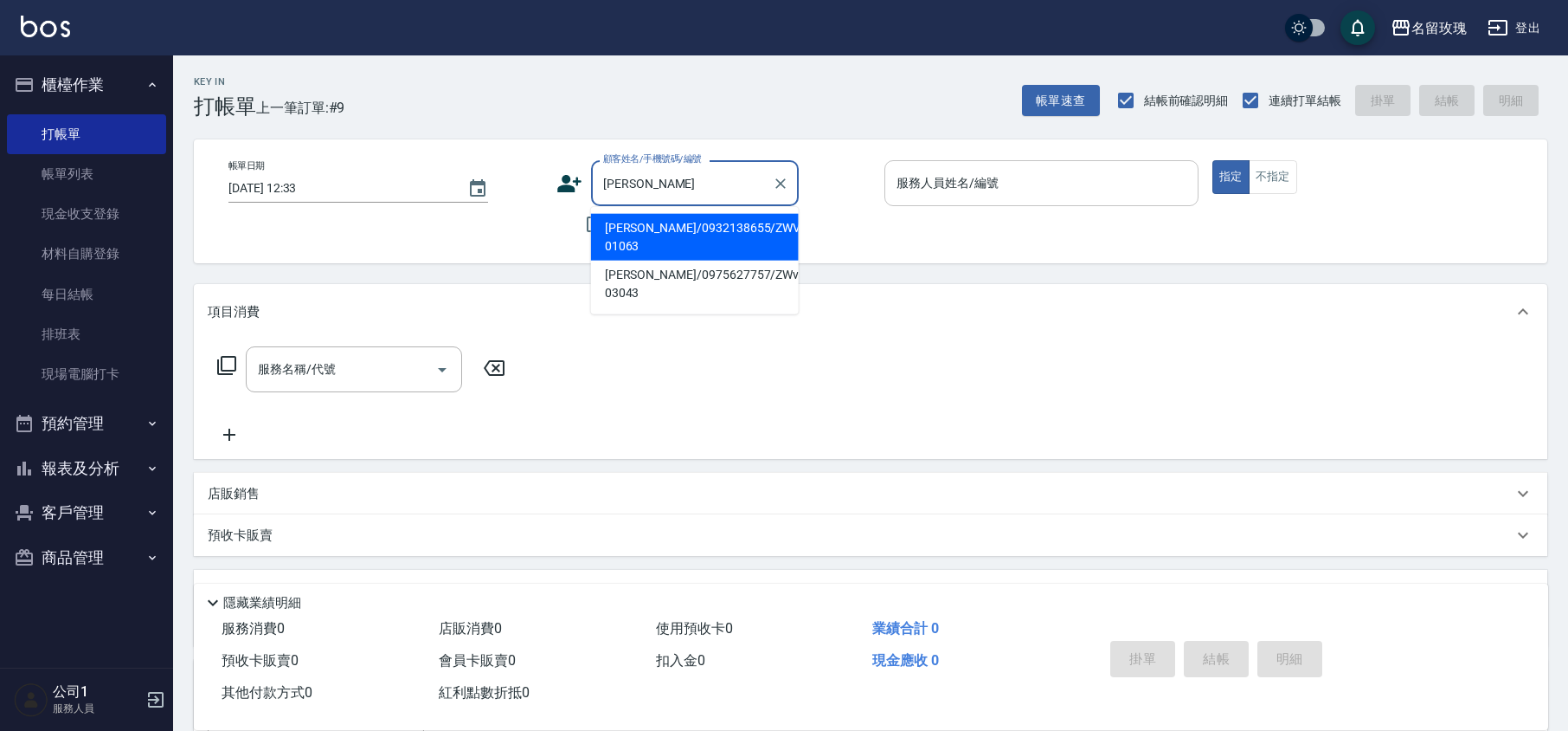
click at [657, 174] on input "[PERSON_NAME]" at bounding box center [682, 183] width 166 height 30
click at [680, 226] on li "[PERSON_NAME]/0932138655/ZWVI-01063" at bounding box center [694, 237] width 207 height 47
type input "[PERSON_NAME]/0932138655/ZWVI-01063"
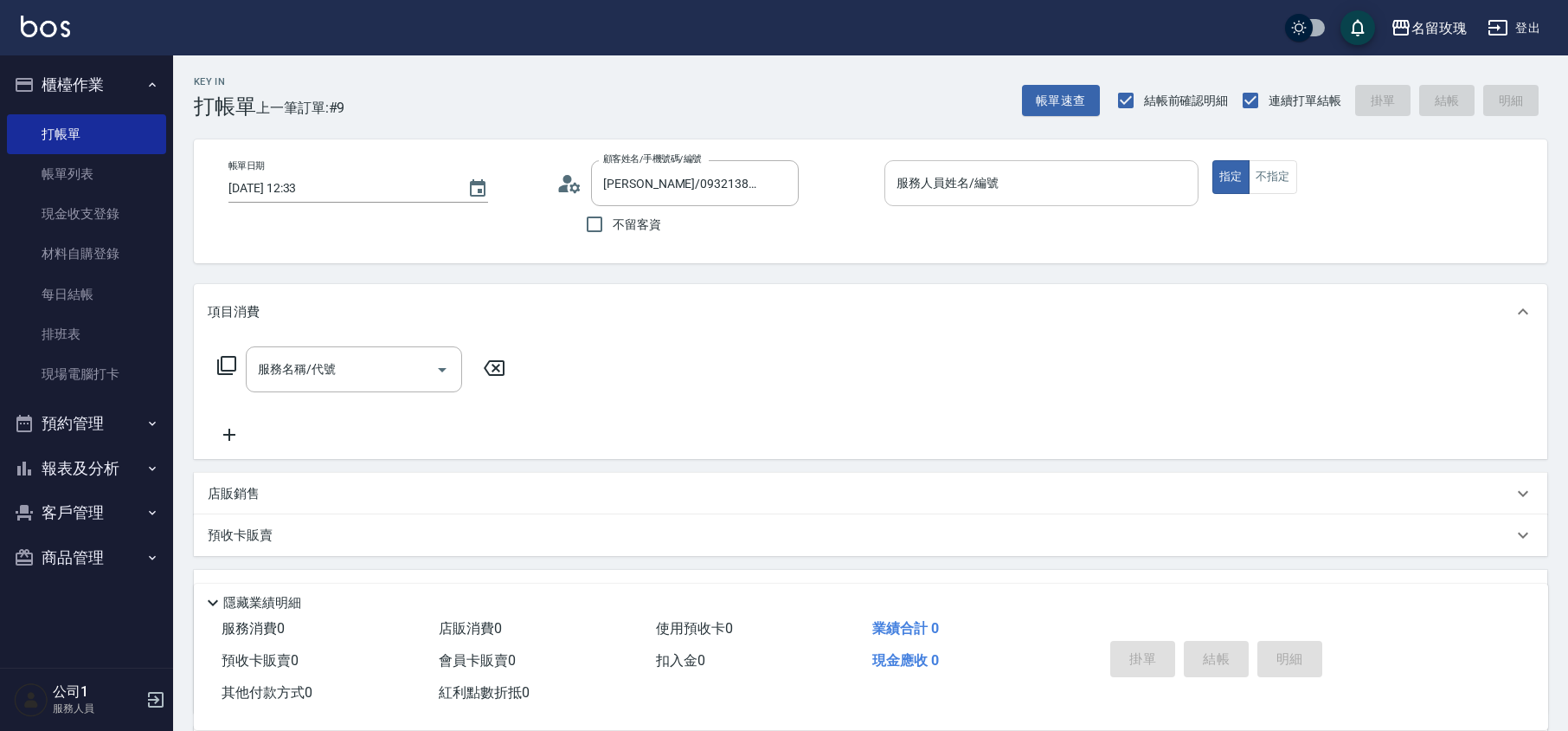
type input "VIVI-2"
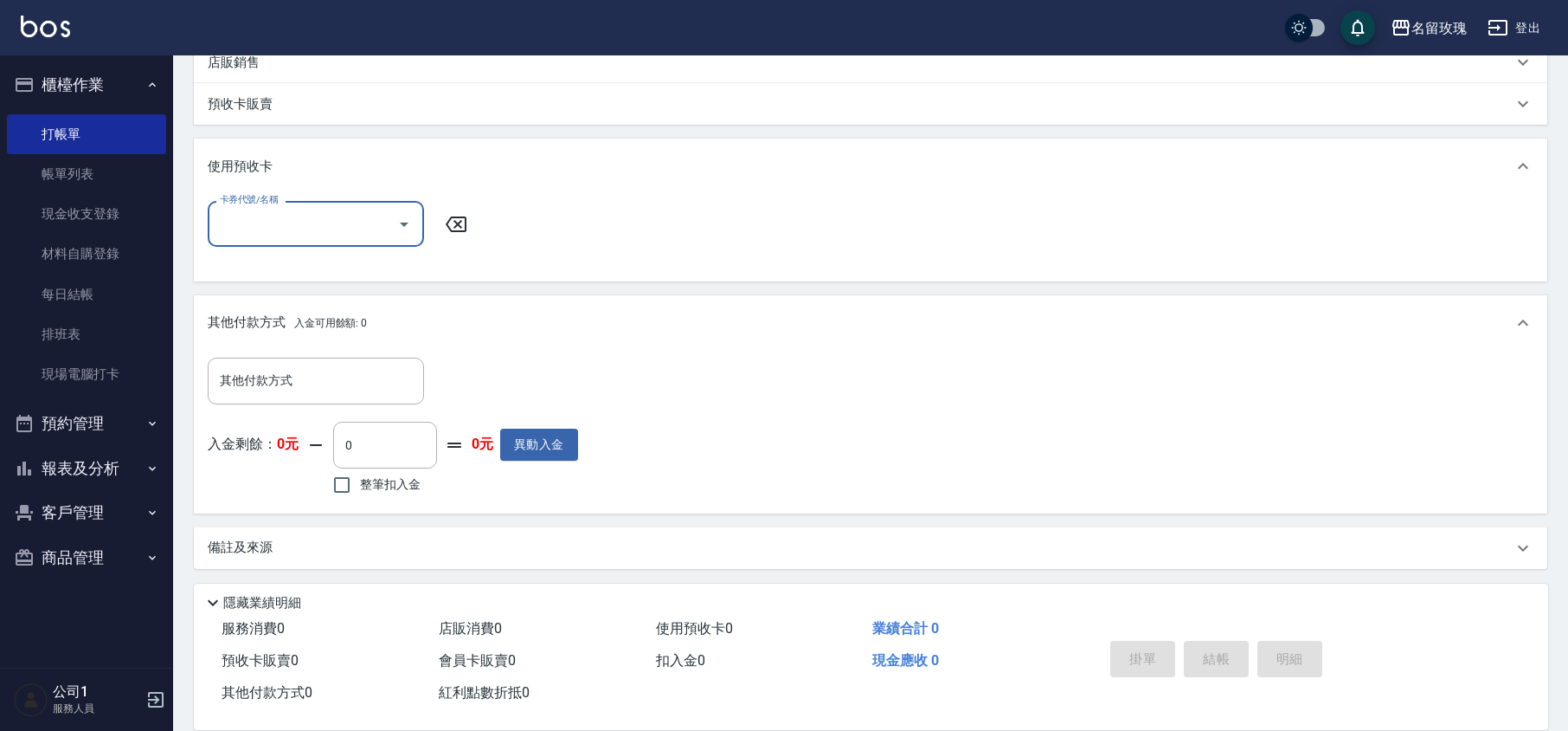
click at [376, 317] on div "其他付款方式 入金可用餘額: 0" at bounding box center [860, 323] width 1305 height 19
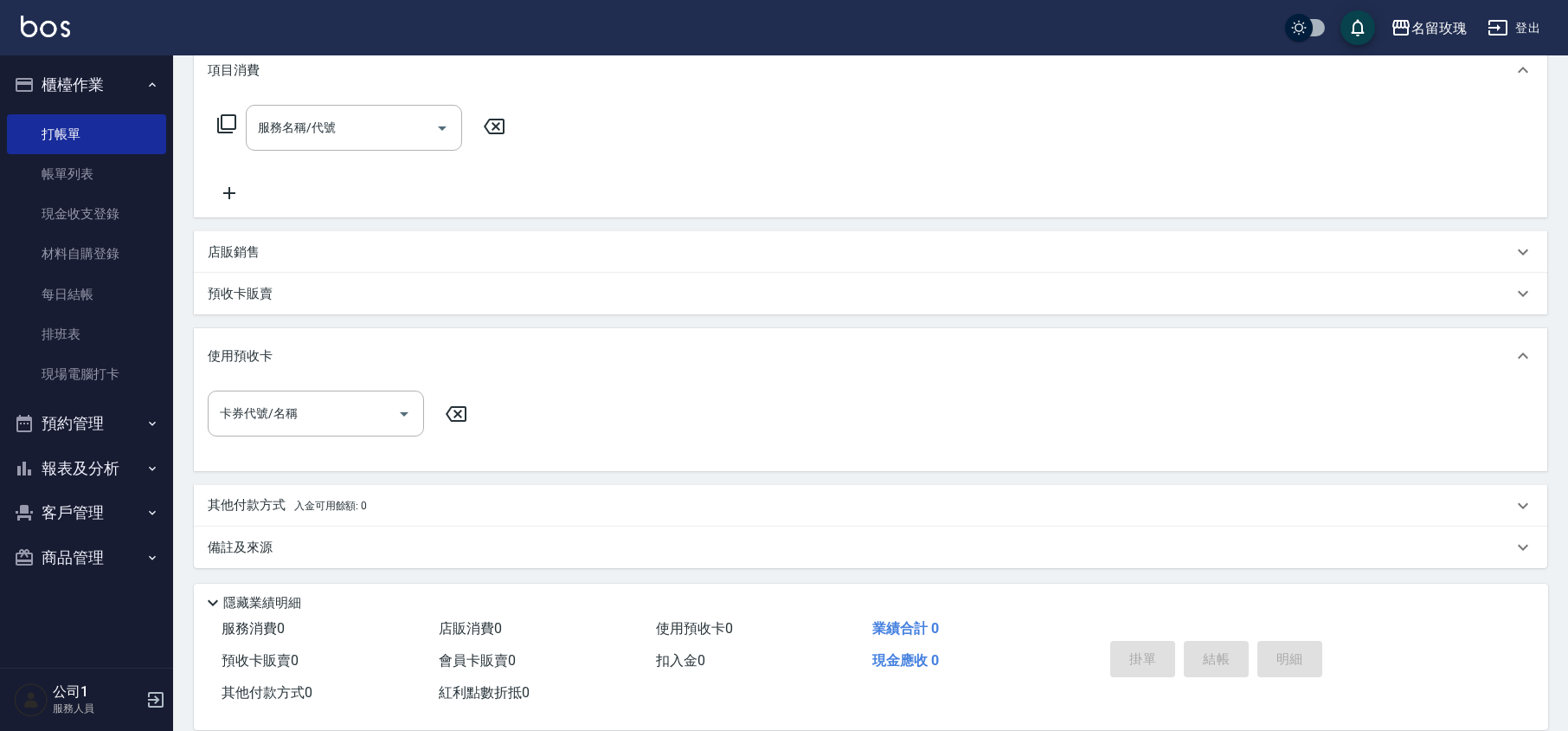
click at [325, 347] on div "使用預收卡" at bounding box center [860, 356] width 1305 height 18
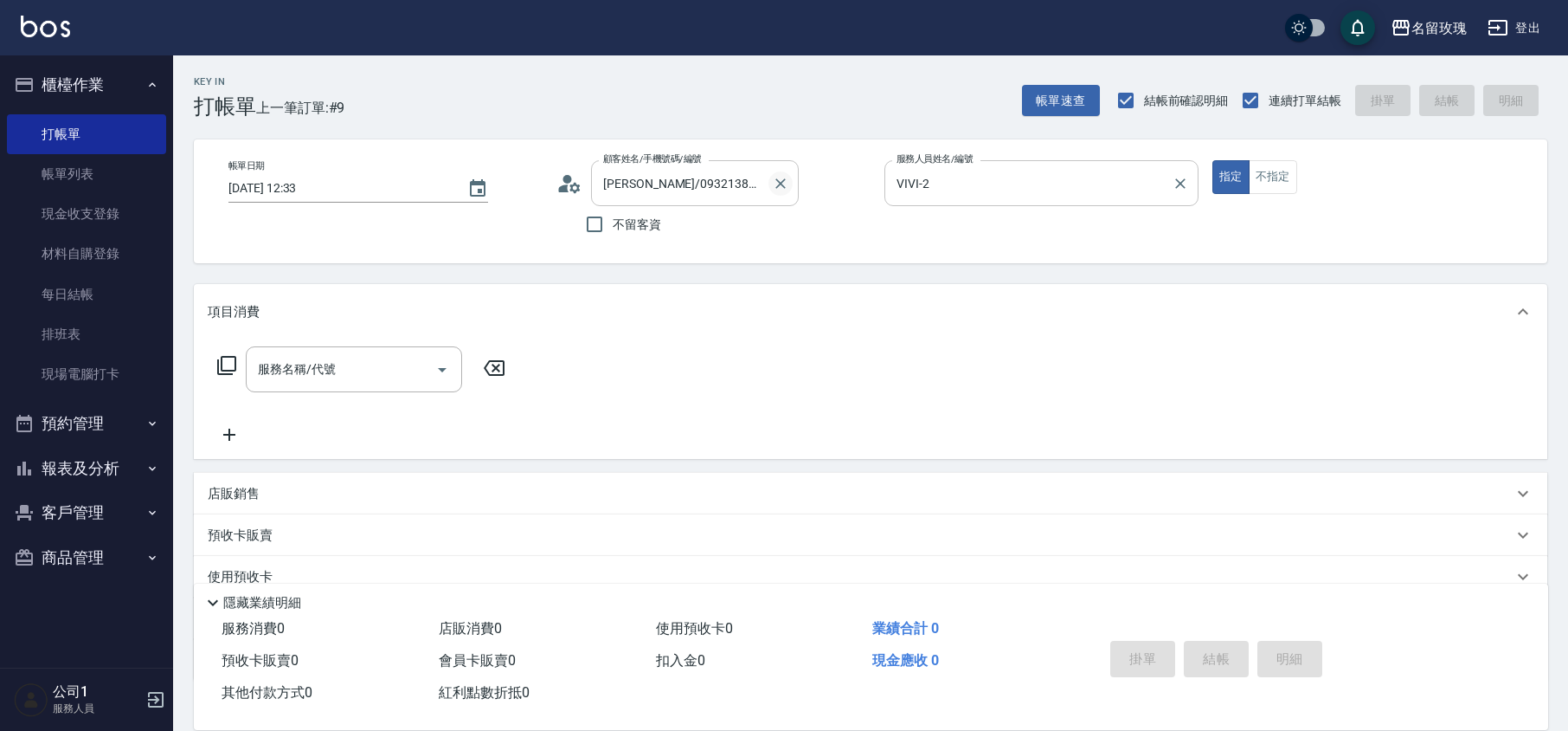
click at [776, 184] on icon "Clear" at bounding box center [780, 183] width 17 height 17
click at [1195, 185] on div "VIVI-2 服務人員姓名/編號" at bounding box center [1041, 183] width 314 height 46
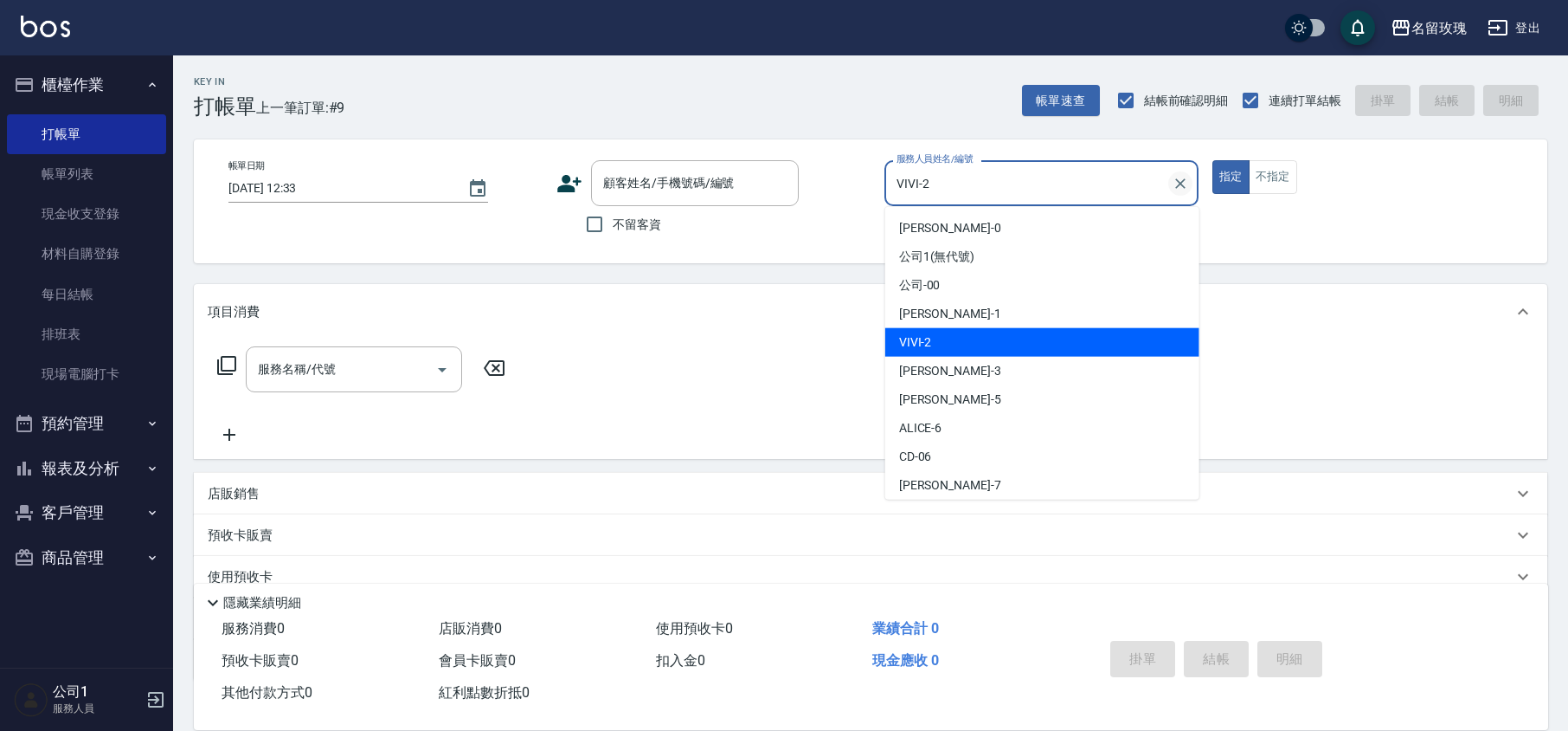
click at [1181, 185] on icon "Clear" at bounding box center [1181, 183] width 17 height 17
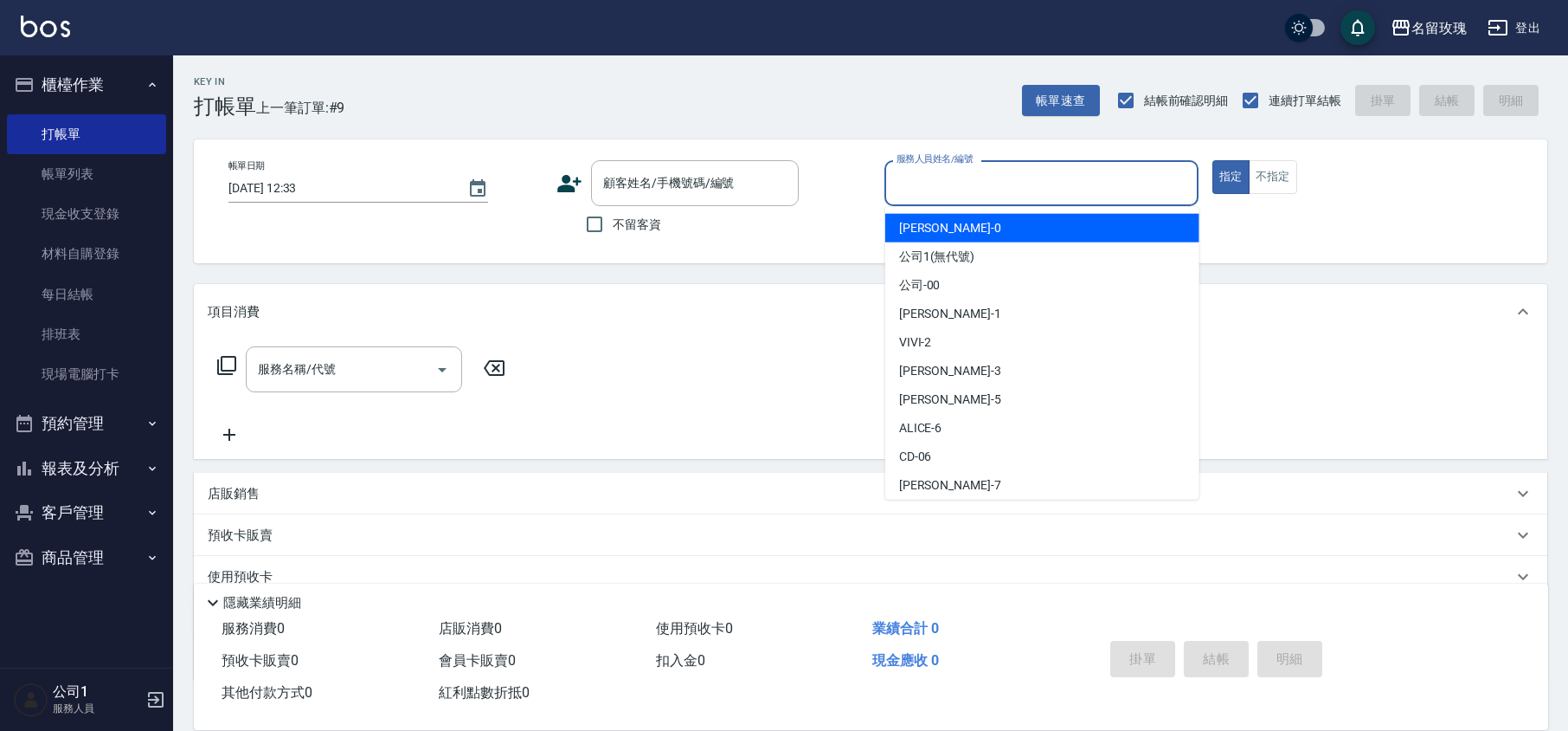
click at [790, 230] on div "不留客資" at bounding box center [677, 224] width 242 height 37
